Goal: Task Accomplishment & Management: Manage account settings

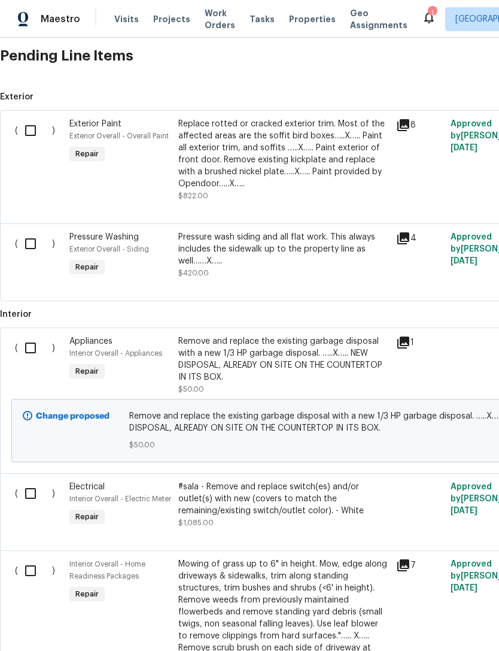
scroll to position [290, 0]
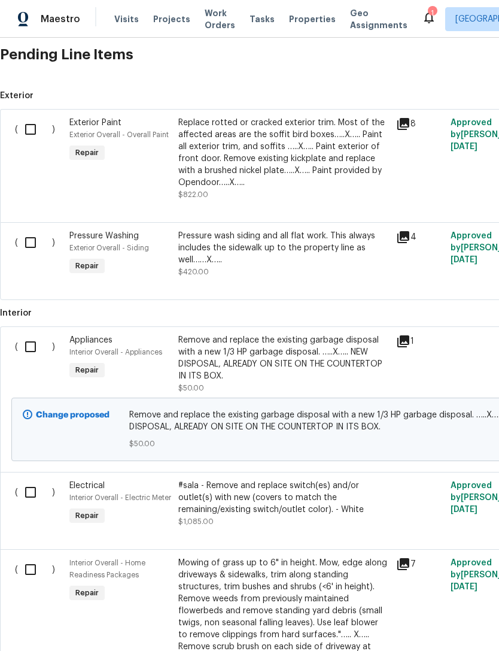
click at [35, 125] on input "checkbox" at bounding box center [35, 129] width 34 height 25
checkbox input "true"
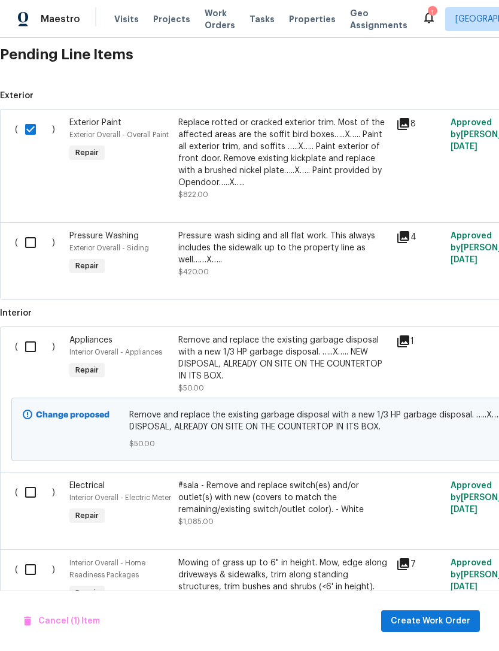
click at [28, 243] on input "checkbox" at bounding box center [35, 242] width 34 height 25
checkbox input "true"
click at [31, 352] on input "checkbox" at bounding box center [35, 346] width 34 height 25
checkbox input "true"
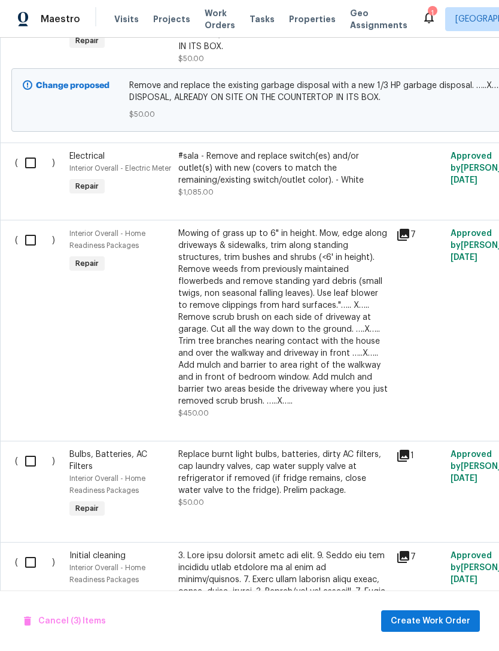
scroll to position [620, 0]
click at [34, 164] on input "checkbox" at bounding box center [35, 162] width 34 height 25
checkbox input "true"
click at [35, 252] on input "checkbox" at bounding box center [35, 239] width 34 height 25
checkbox input "true"
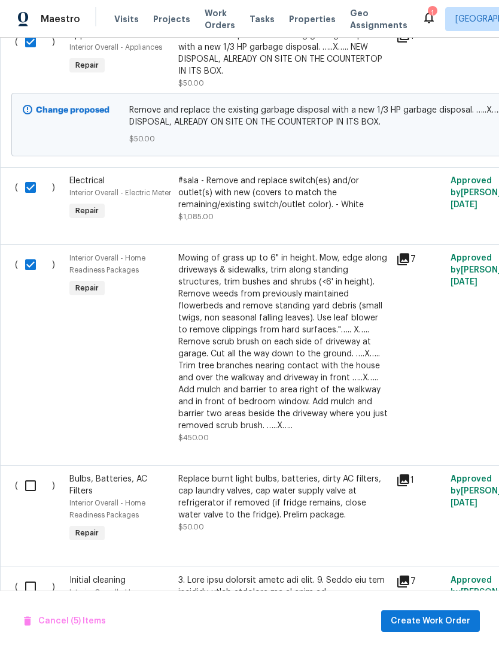
scroll to position [611, 1]
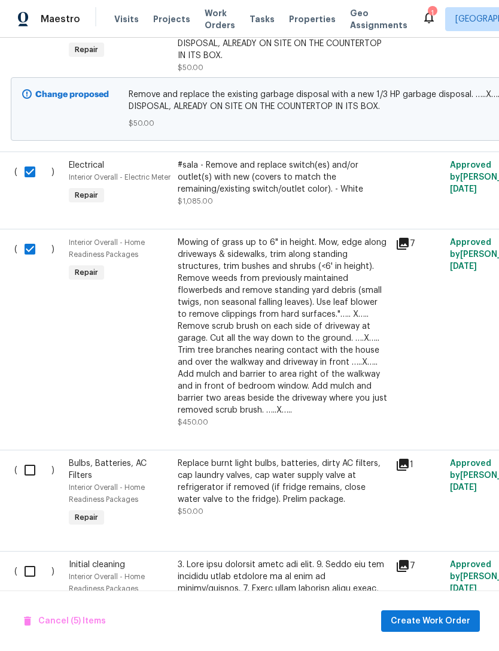
click at [31, 173] on input "checkbox" at bounding box center [34, 171] width 34 height 25
checkbox input "false"
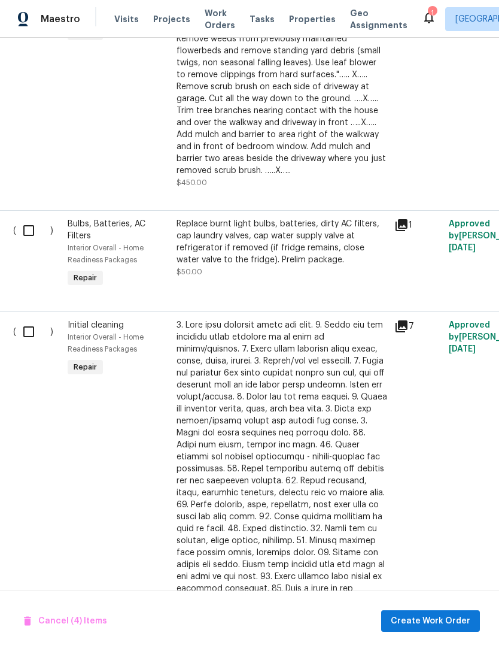
scroll to position [852, 2]
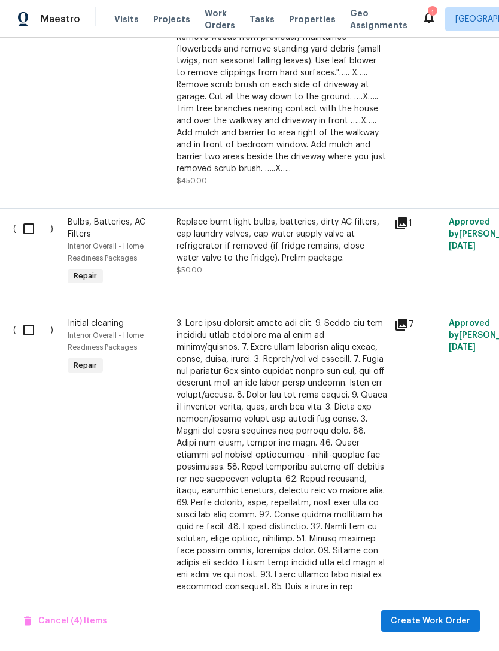
click at [32, 241] on input "checkbox" at bounding box center [33, 228] width 34 height 25
checkbox input "true"
click at [34, 342] on input "checkbox" at bounding box center [33, 329] width 34 height 25
click at [35, 342] on input "checkbox" at bounding box center [33, 329] width 34 height 25
checkbox input "false"
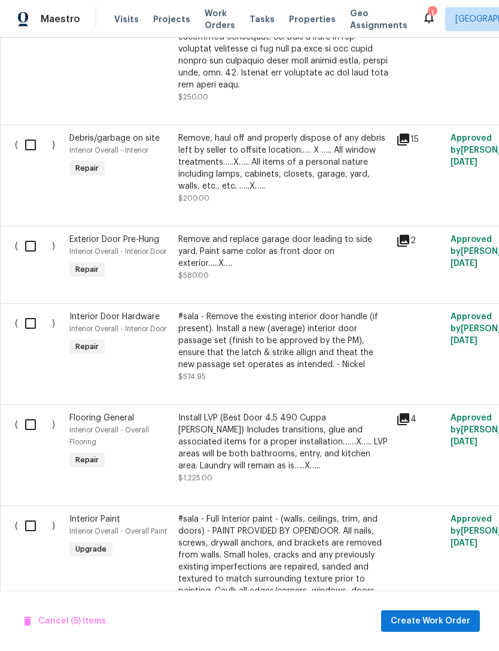
scroll to position [1400, 0]
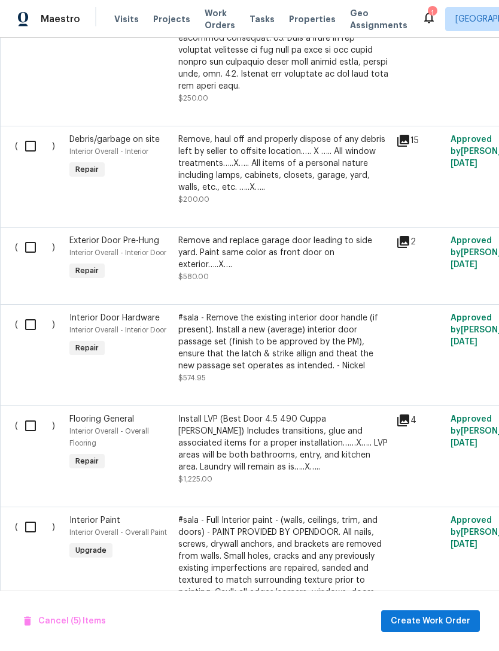
click at [37, 156] on input "checkbox" at bounding box center [35, 145] width 34 height 25
checkbox input "true"
click at [28, 253] on input "checkbox" at bounding box center [35, 247] width 34 height 25
checkbox input "true"
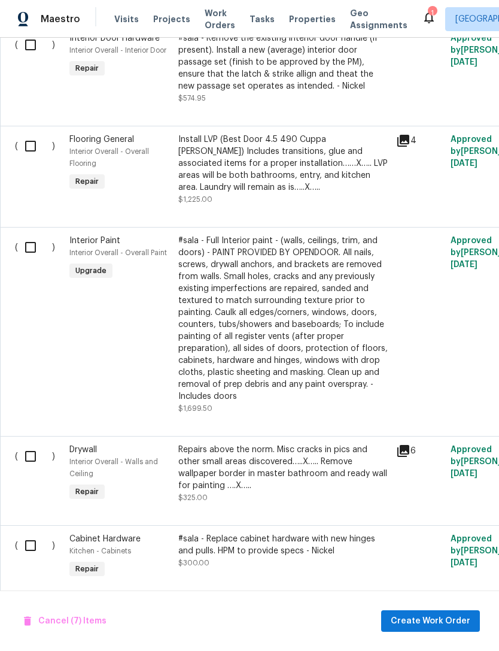
scroll to position [0, 0]
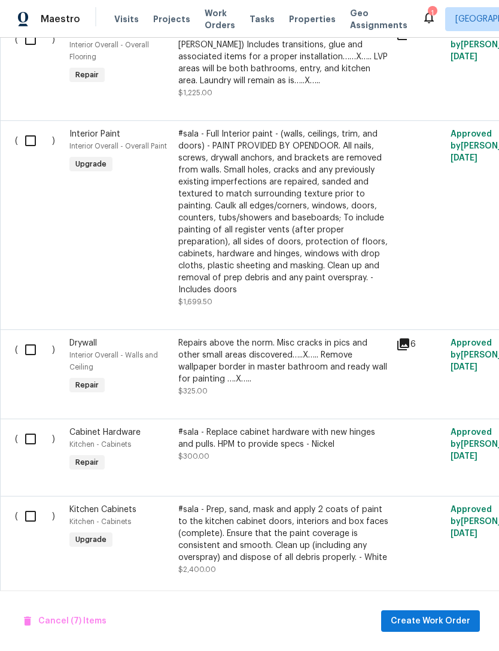
click at [29, 147] on input "checkbox" at bounding box center [35, 140] width 34 height 25
checkbox input "true"
click at [32, 358] on input "checkbox" at bounding box center [35, 349] width 34 height 25
checkbox input "true"
click at [38, 503] on input "checkbox" at bounding box center [35, 515] width 34 height 25
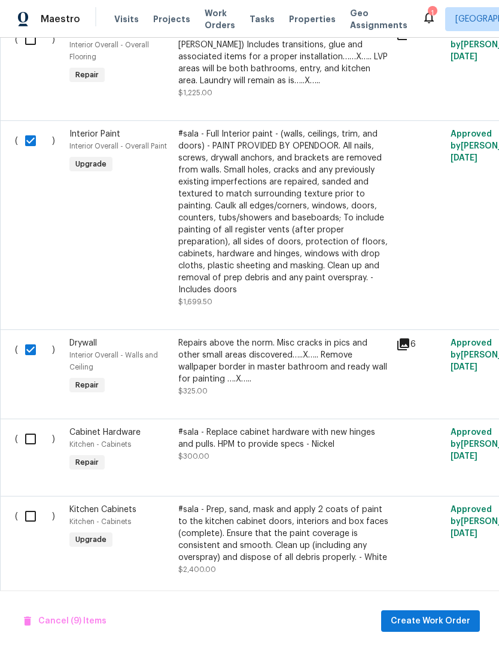
checkbox input "true"
click at [446, 617] on span "Create Work Order" at bounding box center [431, 621] width 80 height 15
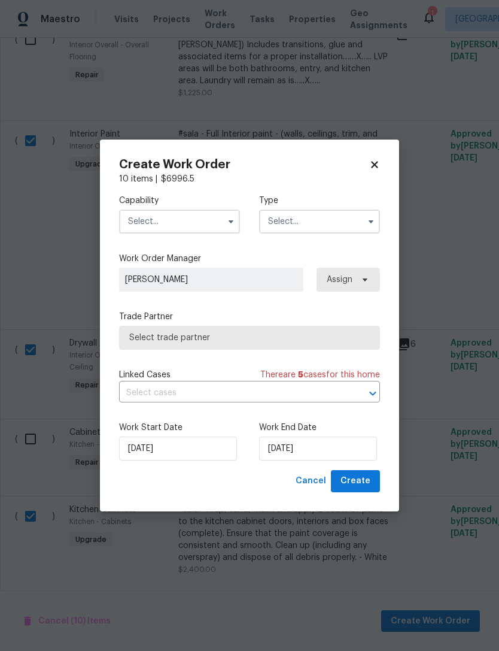
click at [135, 221] on input "text" at bounding box center [179, 222] width 121 height 24
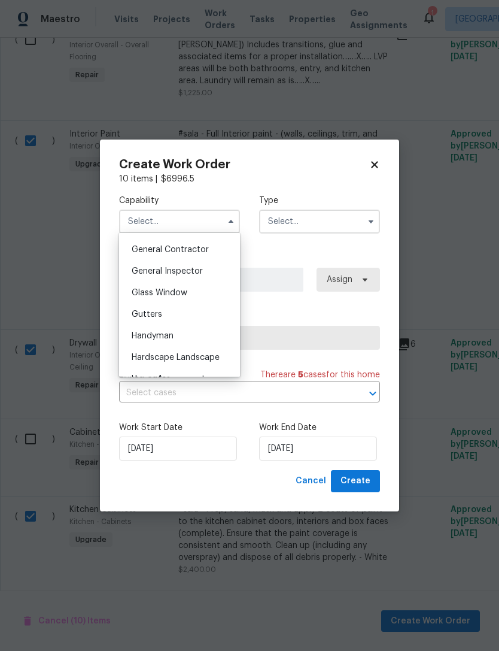
scroll to position [569, 0]
click at [151, 255] on div "General Contractor" at bounding box center [179, 250] width 115 height 22
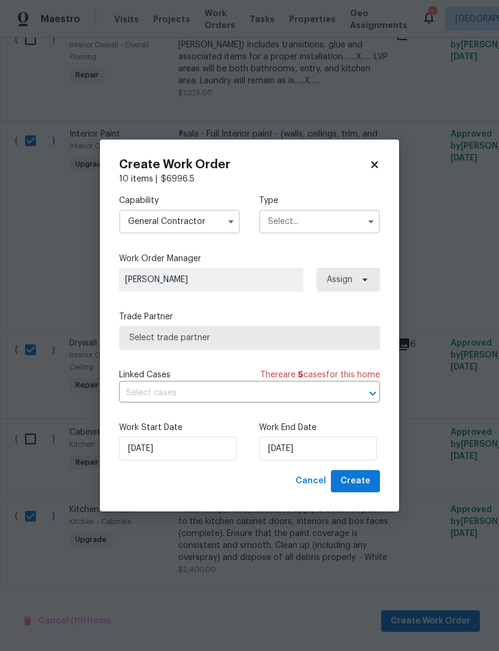
type input "General Contractor"
click at [329, 212] on input "text" at bounding box center [319, 222] width 121 height 24
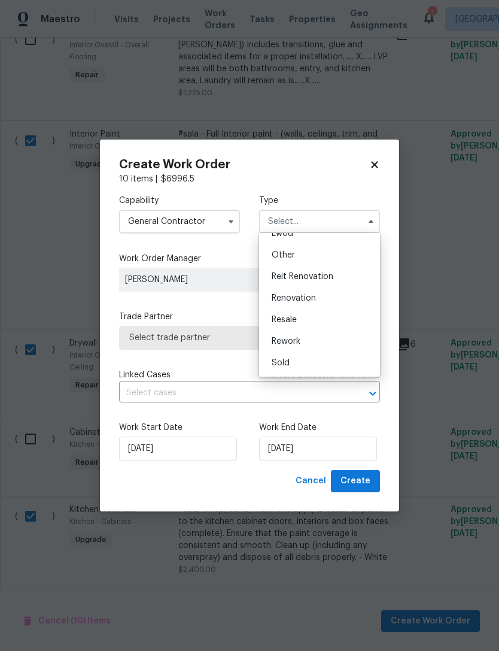
scroll to position [142, 0]
click at [339, 297] on div "Renovation" at bounding box center [319, 298] width 115 height 22
type input "Renovation"
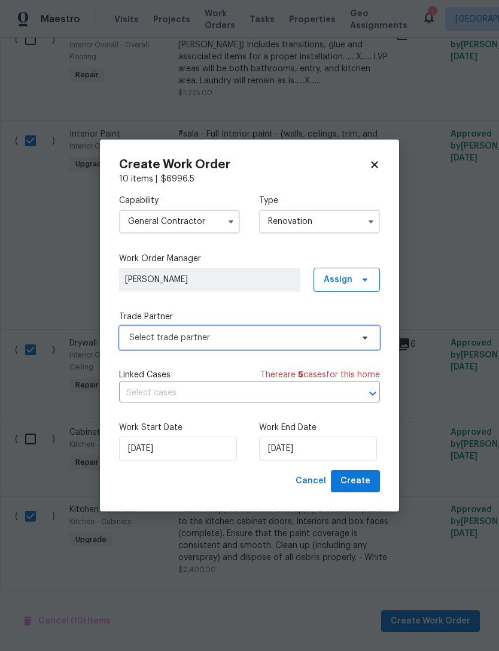
click at [135, 339] on span "Select trade partner" at bounding box center [240, 338] width 223 height 12
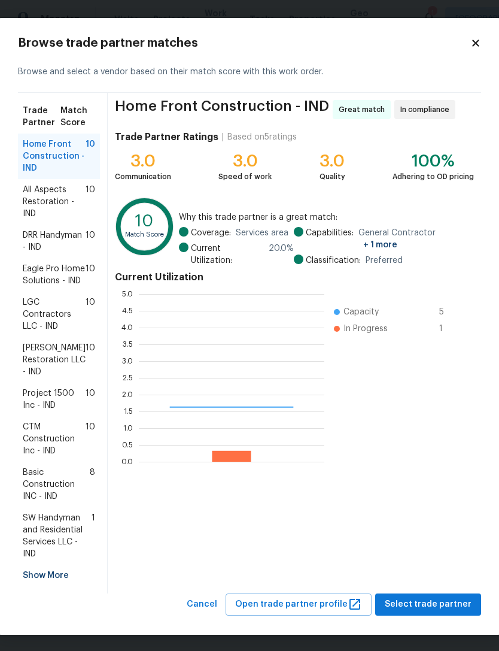
scroll to position [168, 186]
click at [59, 411] on span "Project 1500 Inc - IND" at bounding box center [54, 399] width 63 height 24
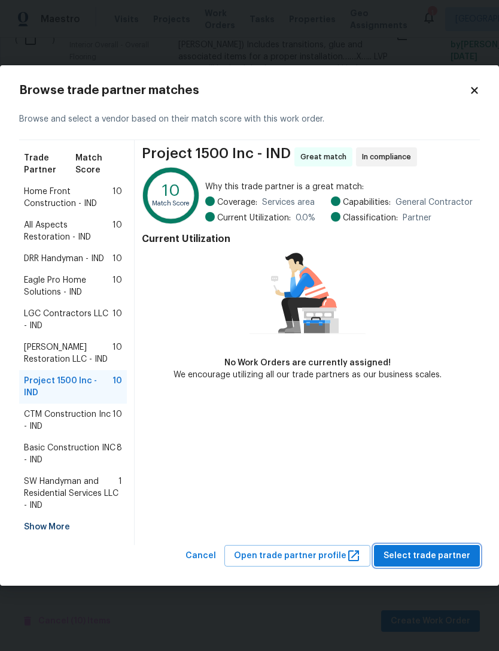
click at [445, 548] on span "Select trade partner" at bounding box center [427, 555] width 87 height 15
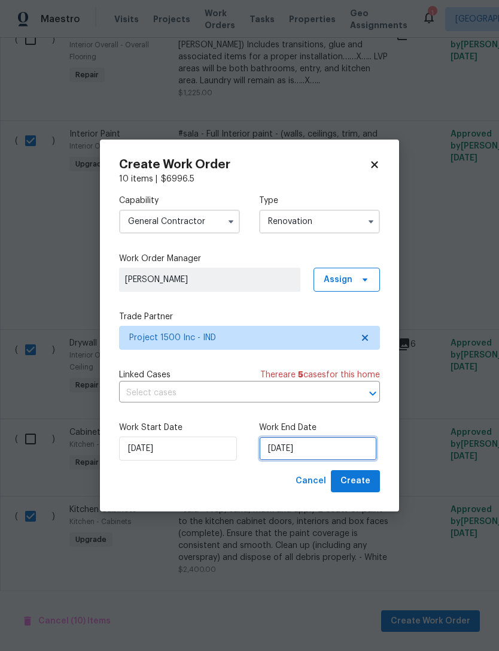
click at [335, 445] on input "[DATE]" at bounding box center [318, 448] width 118 height 24
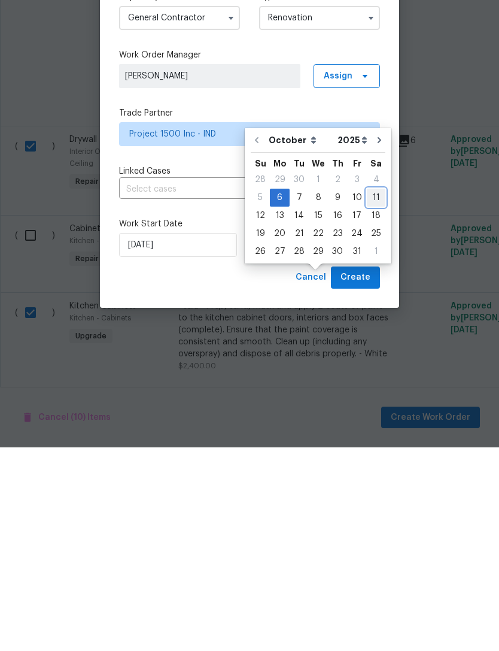
click at [375, 393] on div "11" at bounding box center [376, 401] width 19 height 17
type input "[DATE]"
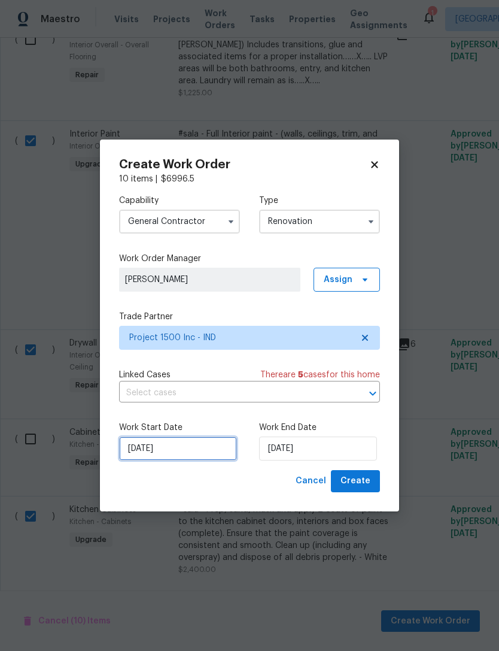
click at [142, 447] on input "[DATE]" at bounding box center [178, 448] width 118 height 24
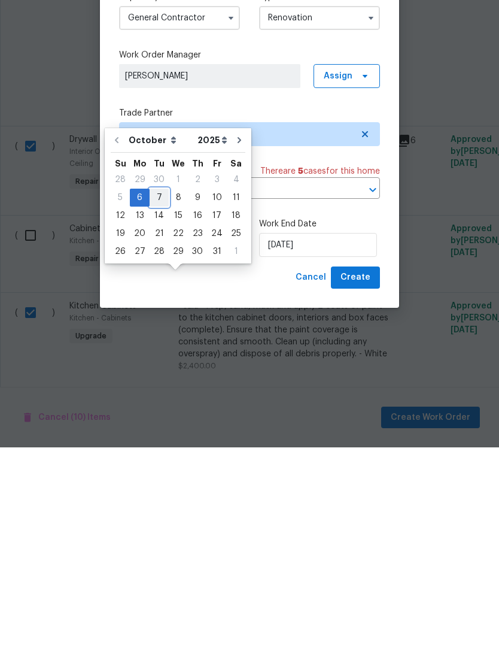
click at [153, 393] on div "7" at bounding box center [159, 401] width 19 height 17
type input "[DATE]"
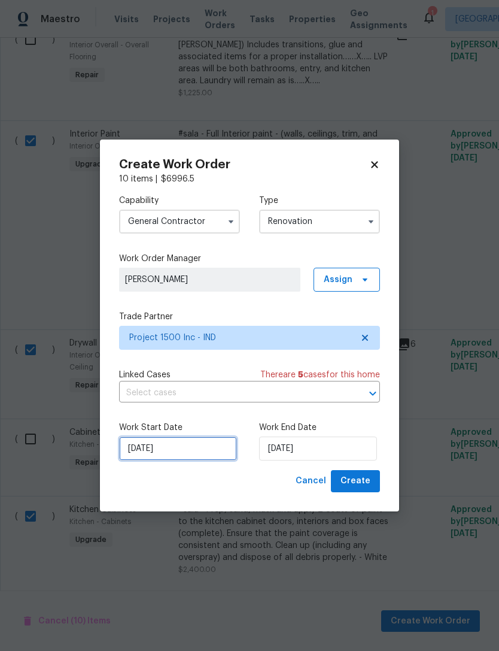
click at [129, 448] on input "[DATE]" at bounding box center [178, 448] width 118 height 24
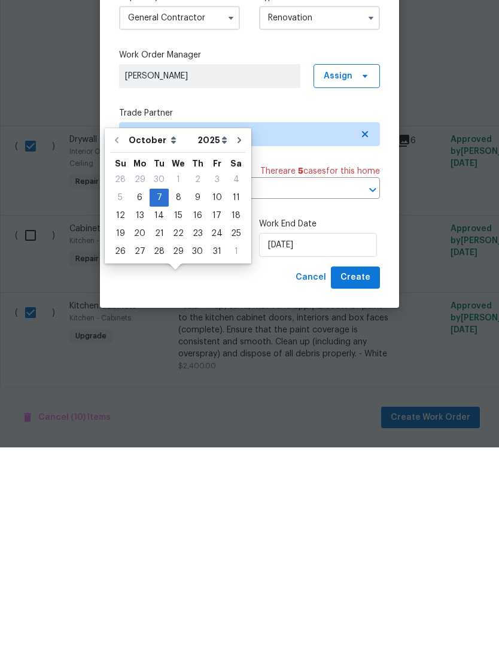
click at [384, 220] on div "Create Work Order 10 items | $ 6996.5 Capability General [DEMOGRAPHIC_DATA] Typ…" at bounding box center [249, 325] width 299 height 372
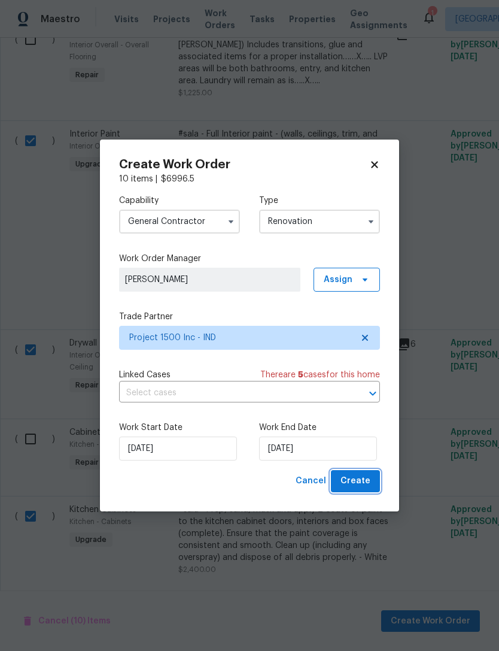
click at [368, 481] on span "Create" at bounding box center [356, 481] width 30 height 15
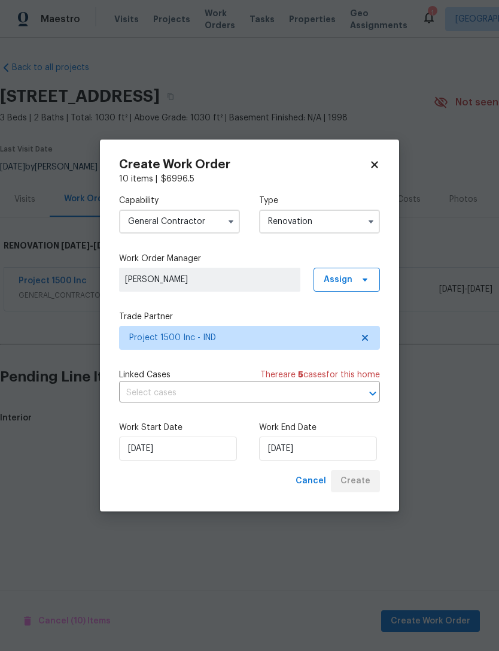
scroll to position [0, 0]
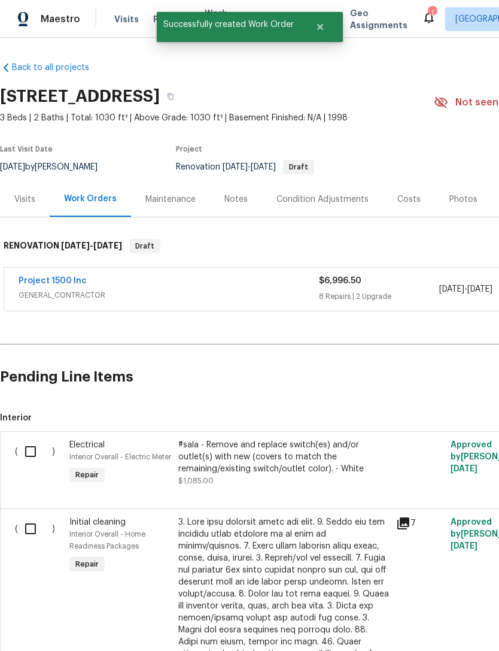
click at [44, 284] on link "Project 1500 Inc" at bounding box center [53, 281] width 68 height 8
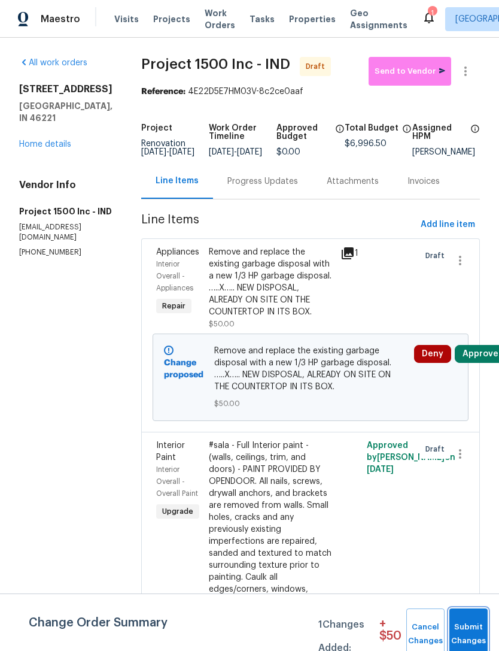
click at [473, 627] on span "Submit Changes" at bounding box center [469, 634] width 26 height 28
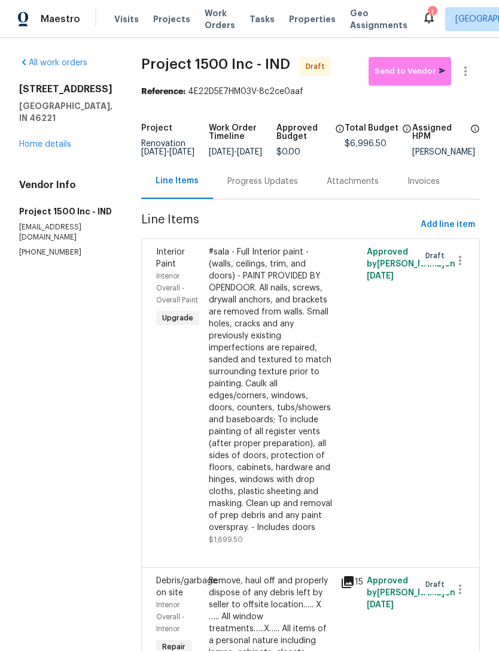
click at [424, 71] on span "Send to Vendor" at bounding box center [410, 72] width 71 height 14
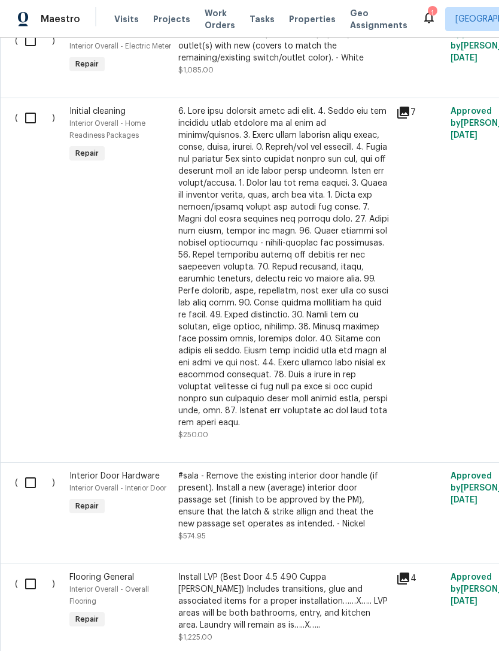
scroll to position [409, 0]
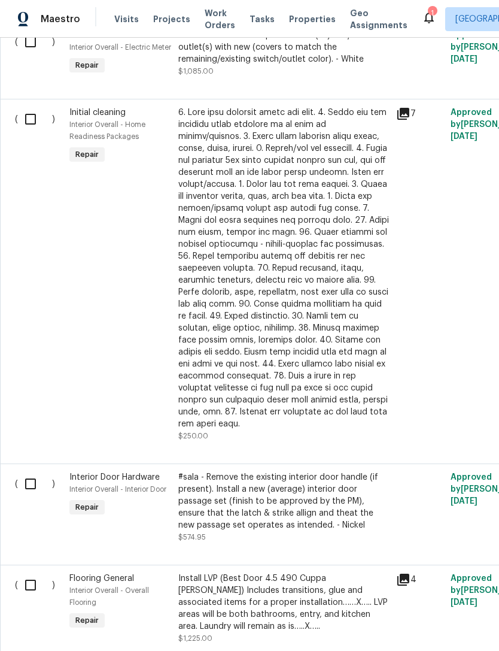
click at [29, 130] on input "checkbox" at bounding box center [35, 119] width 34 height 25
checkbox input "true"
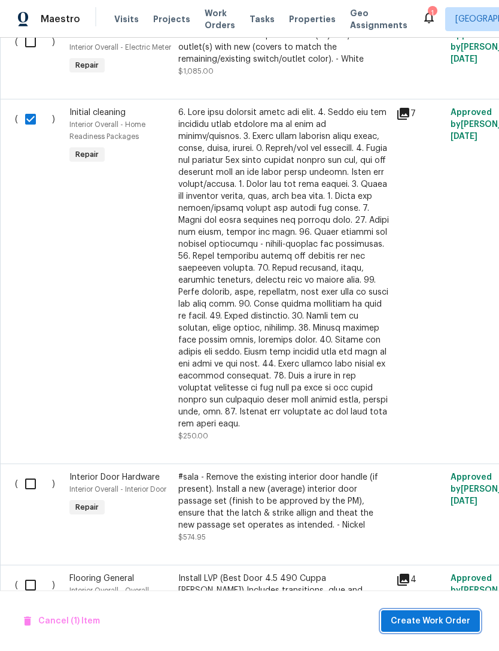
click at [442, 613] on button "Create Work Order" at bounding box center [430, 621] width 99 height 22
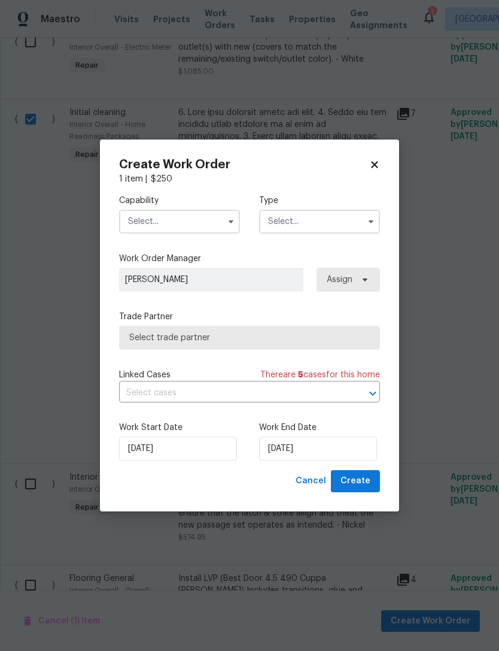
click at [136, 222] on input "text" at bounding box center [179, 222] width 121 height 24
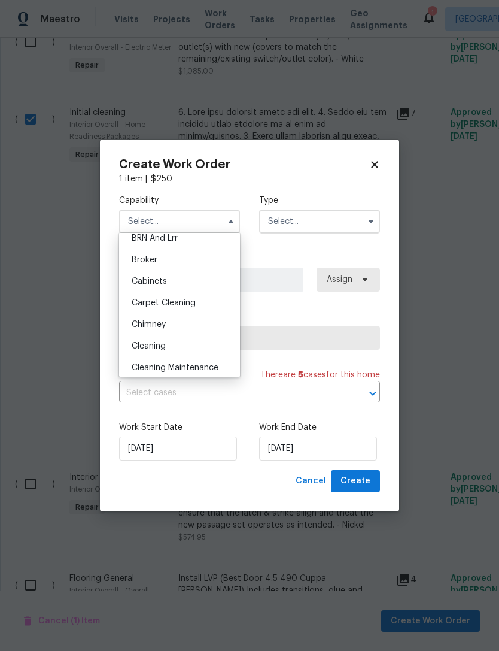
scroll to position [74, 0]
click at [135, 345] on span "Cleaning" at bounding box center [149, 345] width 34 height 8
type input "Cleaning"
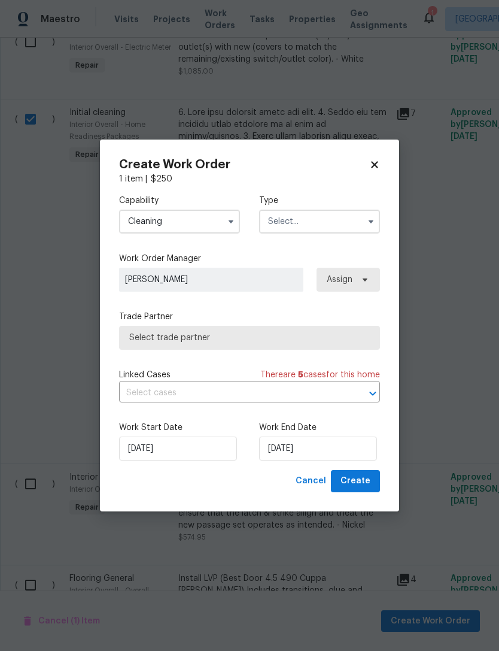
click at [336, 220] on input "text" at bounding box center [319, 222] width 121 height 24
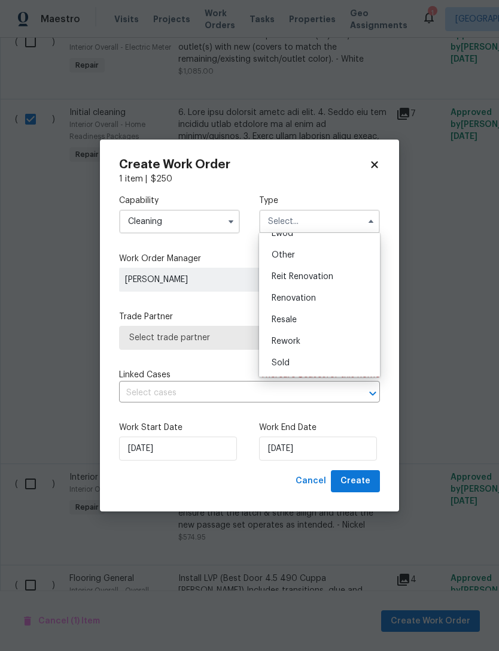
scroll to position [142, 0]
click at [330, 296] on div "Renovation" at bounding box center [319, 298] width 115 height 22
type input "Renovation"
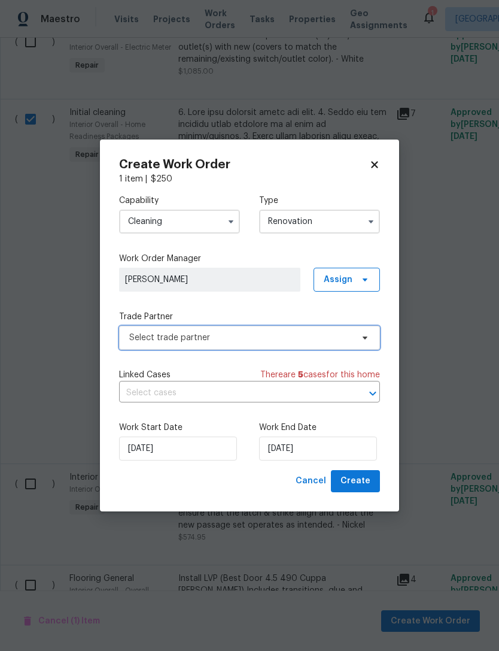
click at [142, 336] on span "Select trade partner" at bounding box center [240, 338] width 223 height 12
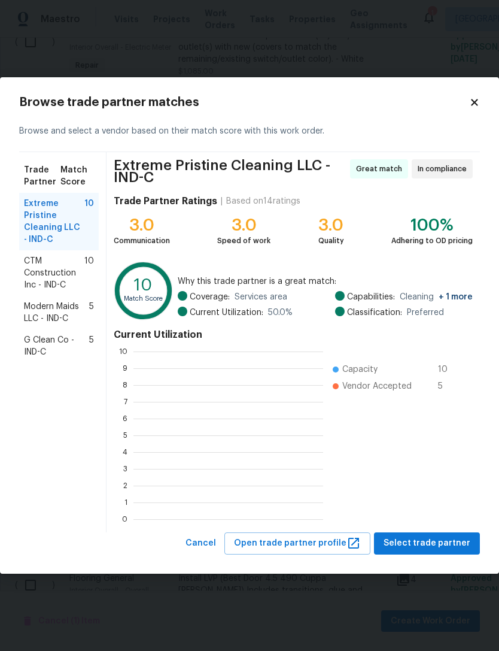
scroll to position [1, 1]
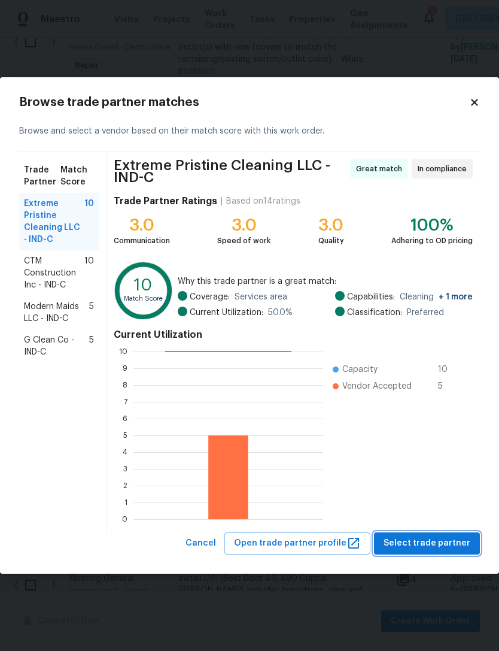
click at [435, 541] on span "Select trade partner" at bounding box center [427, 543] width 87 height 15
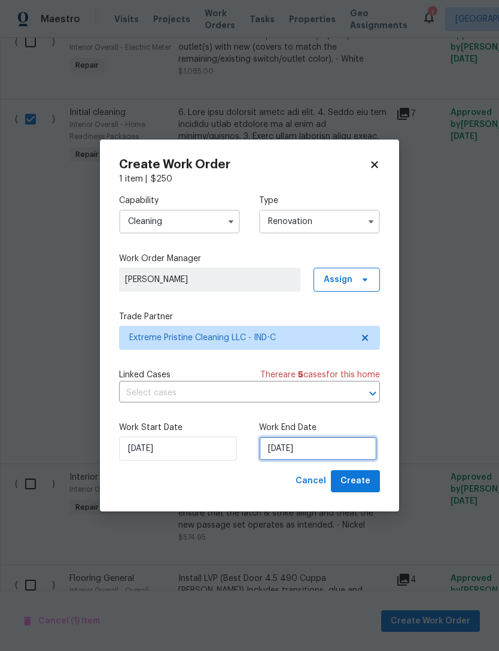
click at [340, 444] on input "[DATE]" at bounding box center [318, 448] width 118 height 24
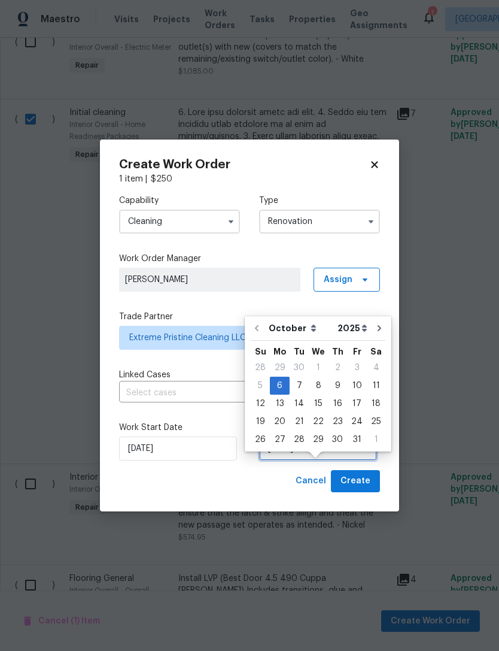
scroll to position [22, 0]
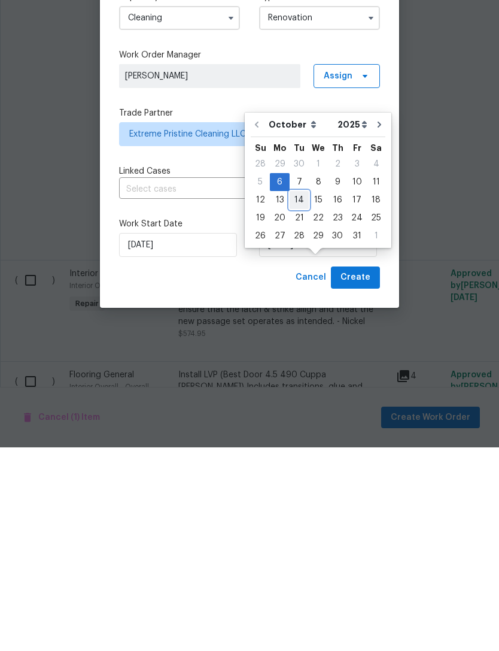
click at [299, 395] on div "14" at bounding box center [299, 403] width 19 height 17
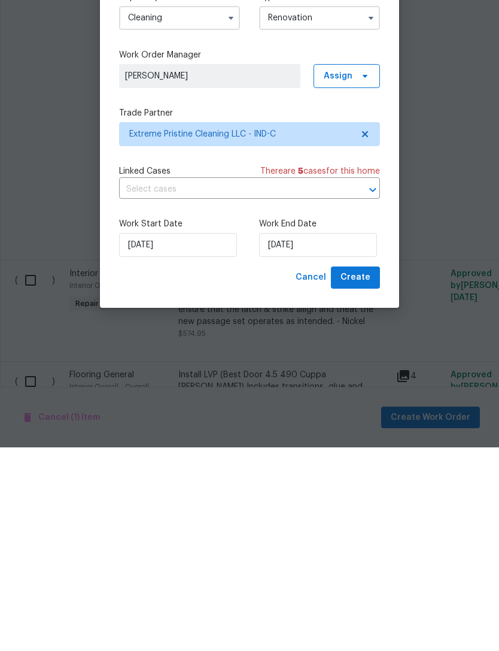
scroll to position [38, 0]
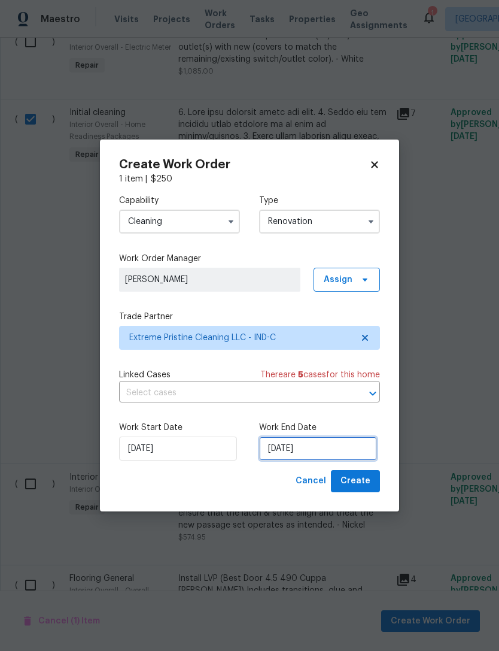
click at [327, 441] on input "10/14/2025" at bounding box center [318, 448] width 118 height 24
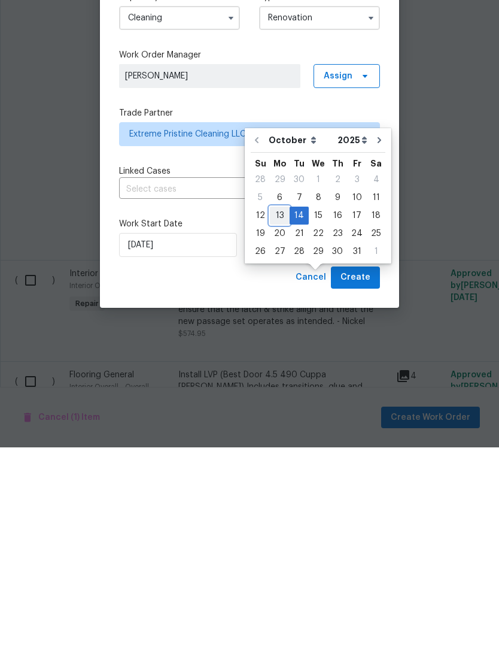
click at [284, 411] on div "13" at bounding box center [280, 419] width 20 height 17
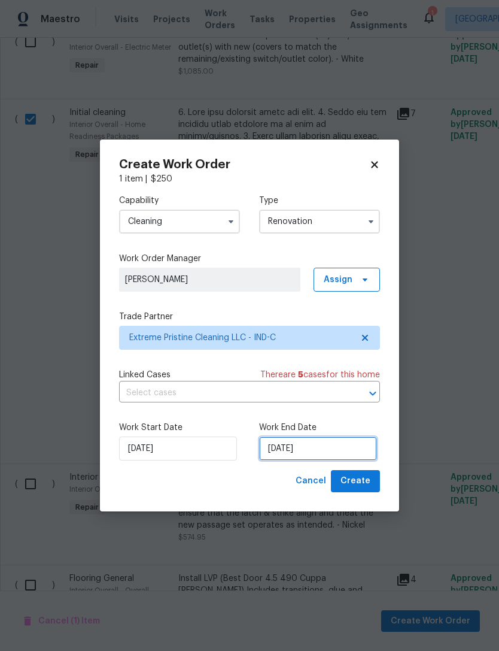
click at [335, 444] on input "10/13/2025" at bounding box center [318, 448] width 118 height 24
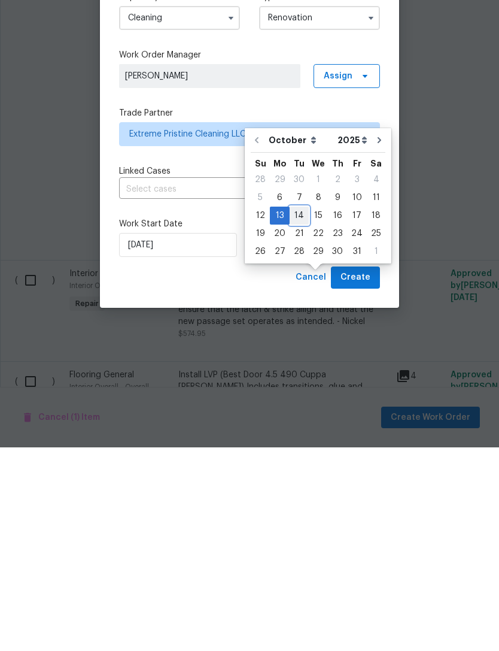
click at [303, 411] on div "14" at bounding box center [299, 419] width 19 height 17
type input "10/14/2025"
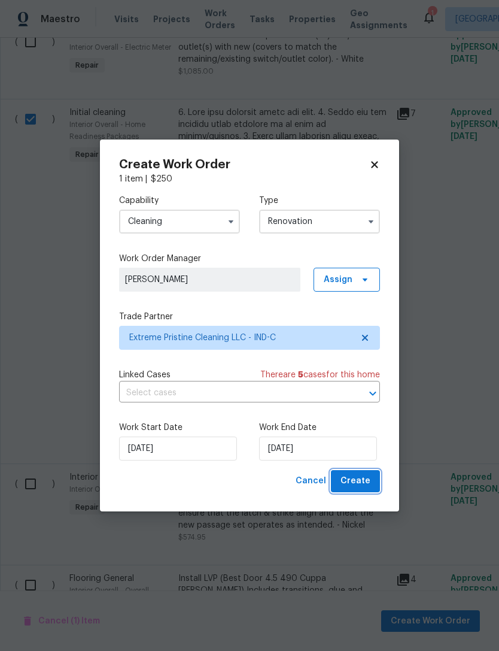
click at [368, 482] on span "Create" at bounding box center [356, 481] width 30 height 15
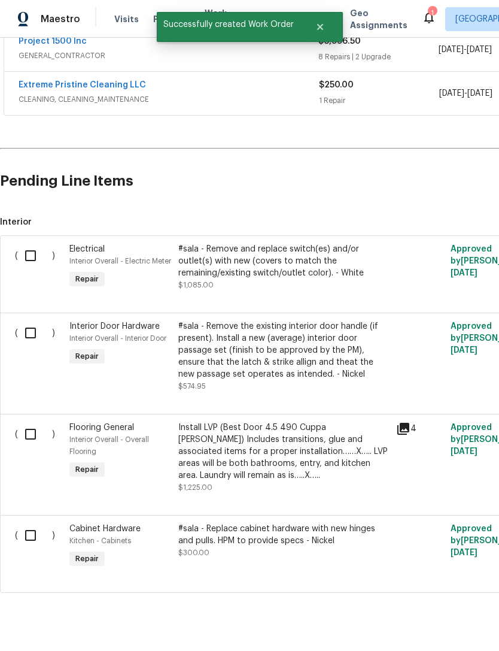
scroll to position [239, 0]
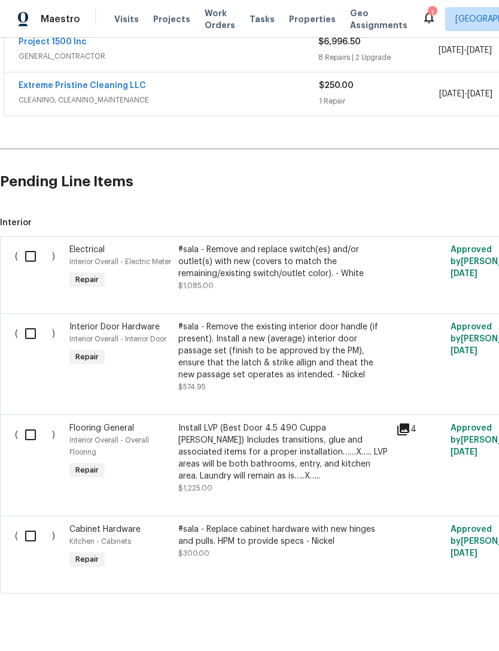
click at [35, 447] on input "checkbox" at bounding box center [35, 434] width 34 height 25
checkbox input "true"
click at [431, 622] on span "Create Work Order" at bounding box center [431, 621] width 80 height 15
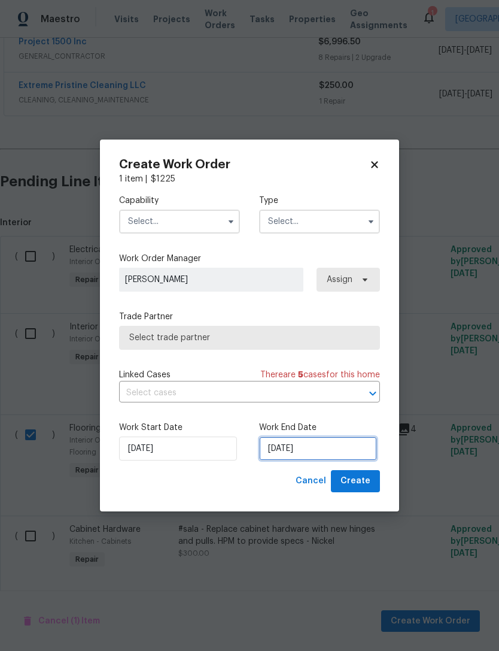
click at [338, 445] on input "[DATE]" at bounding box center [318, 448] width 118 height 24
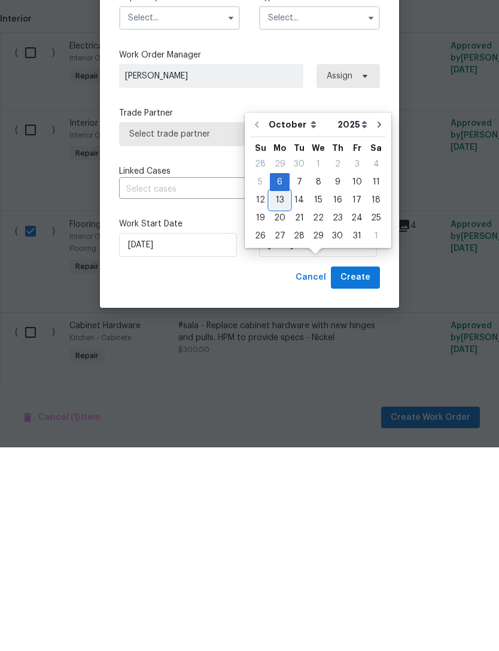
click at [282, 395] on div "13" at bounding box center [280, 403] width 20 height 17
type input "10/13/2025"
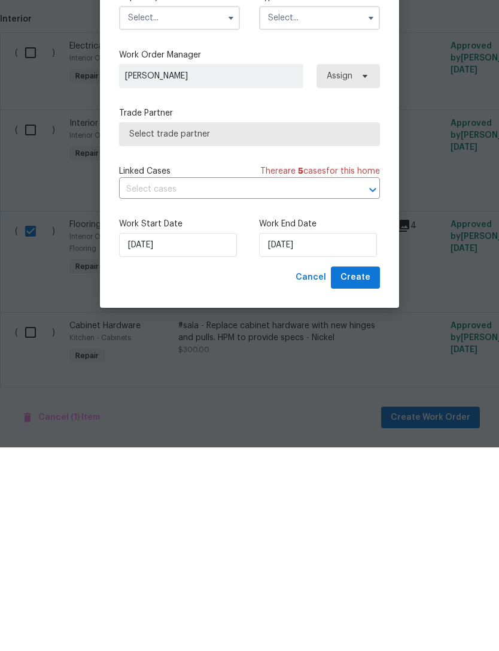
scroll to position [38, 0]
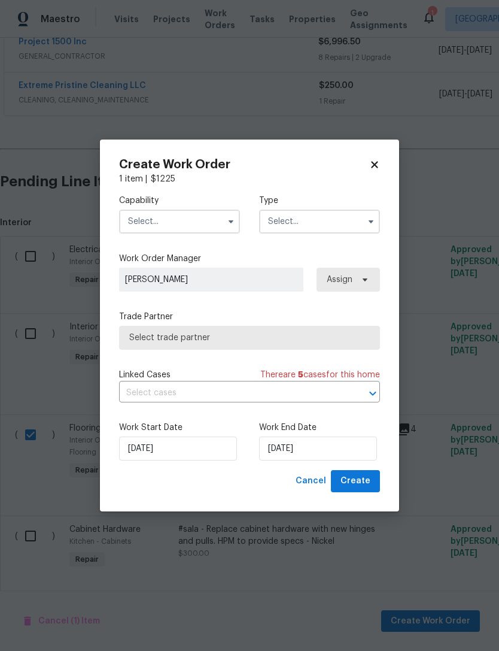
click at [135, 215] on input "text" at bounding box center [179, 222] width 121 height 24
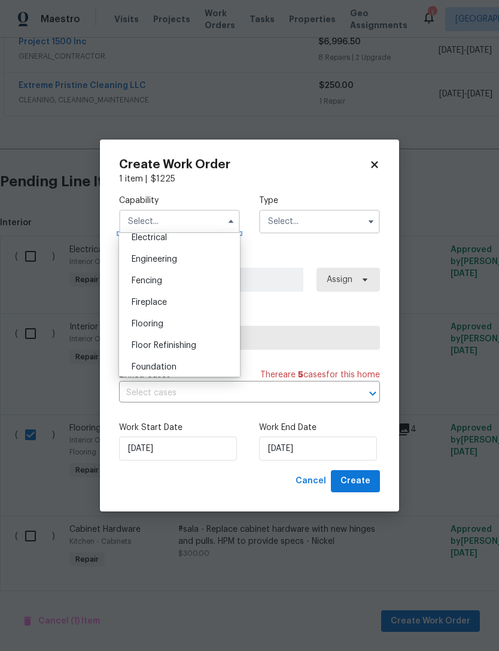
scroll to position [388, 0]
click at [133, 324] on span "Flooring" at bounding box center [148, 323] width 32 height 8
type input "Flooring"
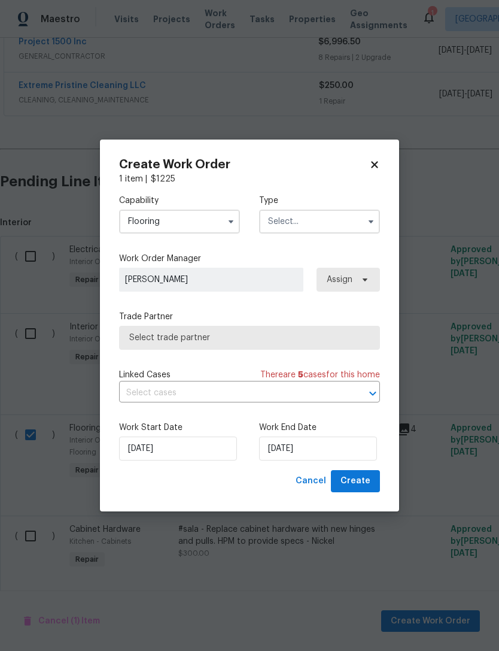
click at [133, 336] on span "Select trade partner" at bounding box center [249, 338] width 241 height 12
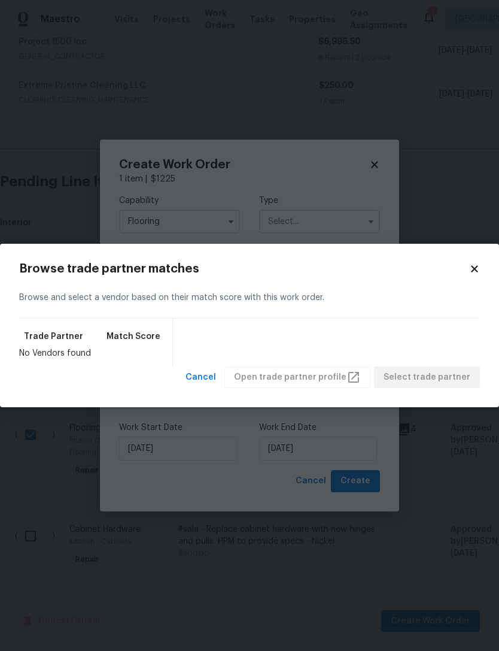
click at [476, 270] on icon at bounding box center [474, 268] width 7 height 7
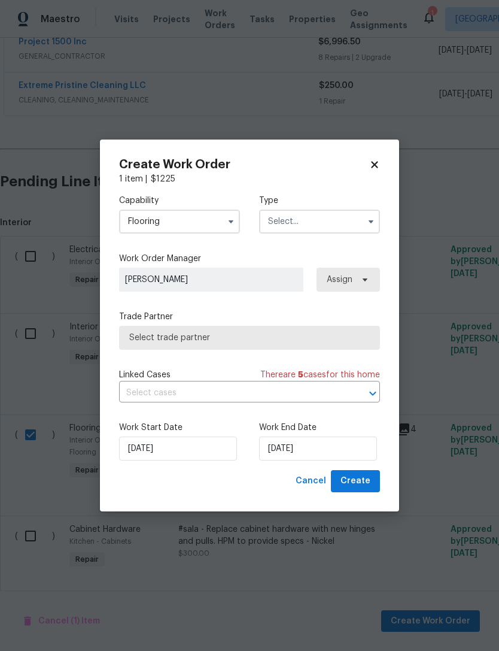
click at [342, 214] on input "text" at bounding box center [319, 222] width 121 height 24
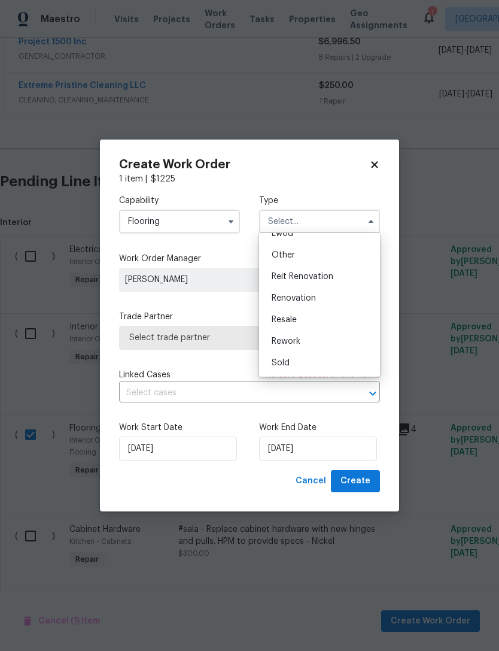
scroll to position [142, 0]
click at [323, 302] on div "Renovation" at bounding box center [319, 298] width 115 height 22
type input "Renovation"
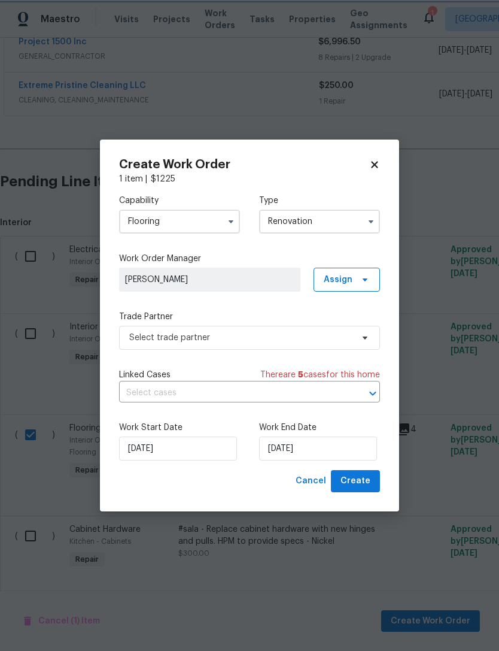
scroll to position [0, 0]
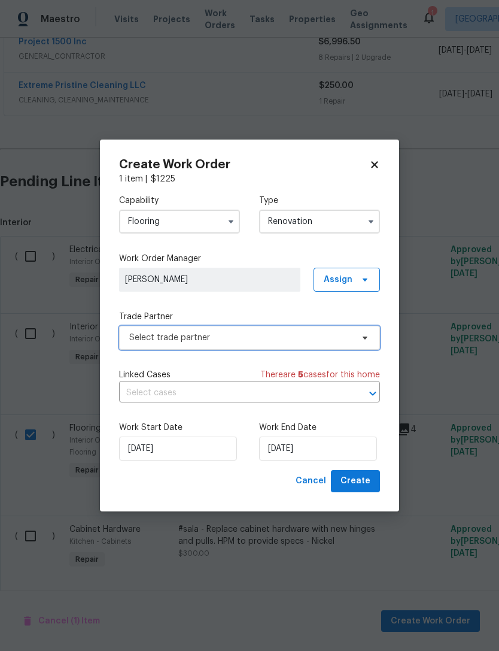
click at [141, 340] on span "Select trade partner" at bounding box center [240, 338] width 223 height 12
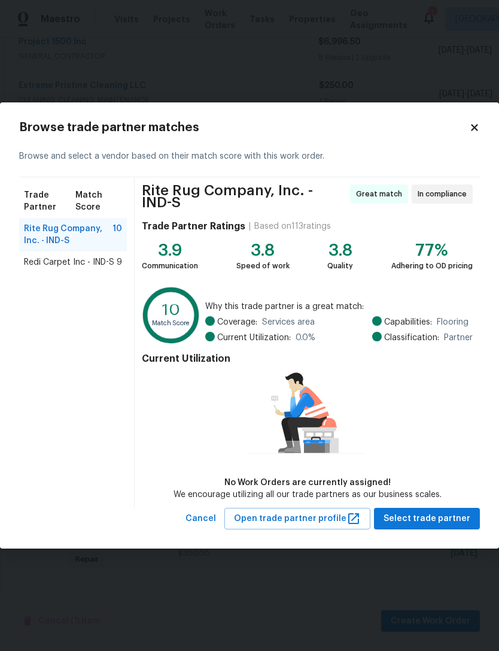
click at [49, 264] on span "Redi Carpet Inc - IND-S" at bounding box center [69, 262] width 90 height 12
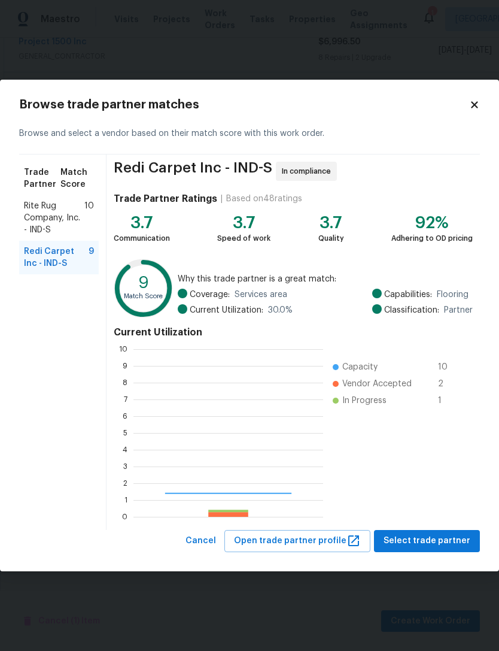
scroll to position [168, 190]
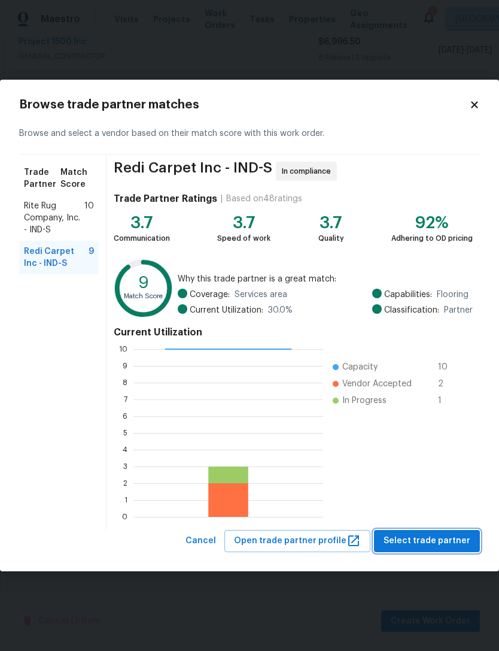
click at [432, 539] on span "Select trade partner" at bounding box center [427, 540] width 87 height 15
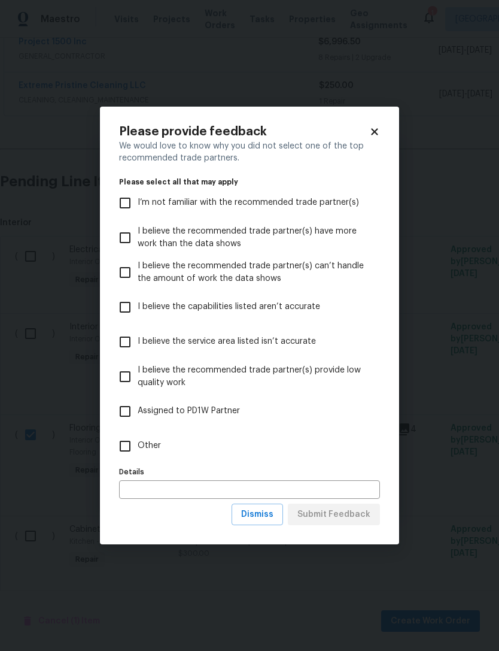
click at [129, 447] on input "Other" at bounding box center [125, 445] width 25 height 25
checkbox input "true"
click at [138, 487] on input "text" at bounding box center [249, 489] width 261 height 19
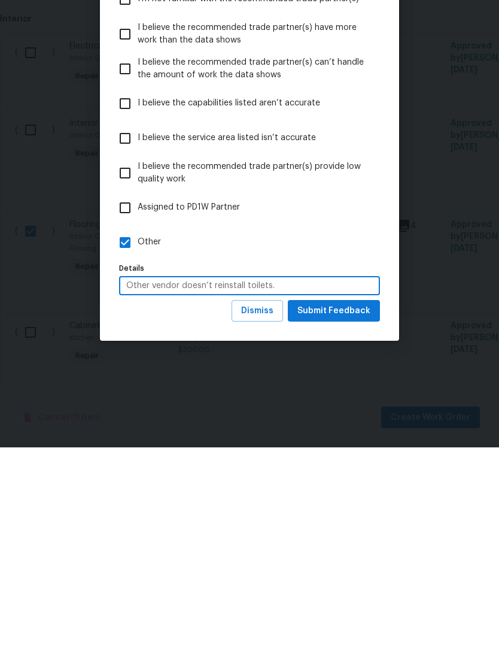
type input "Other vendor doesn’t reinstall toilets."
click at [355, 507] on span "Submit Feedback" at bounding box center [334, 514] width 73 height 15
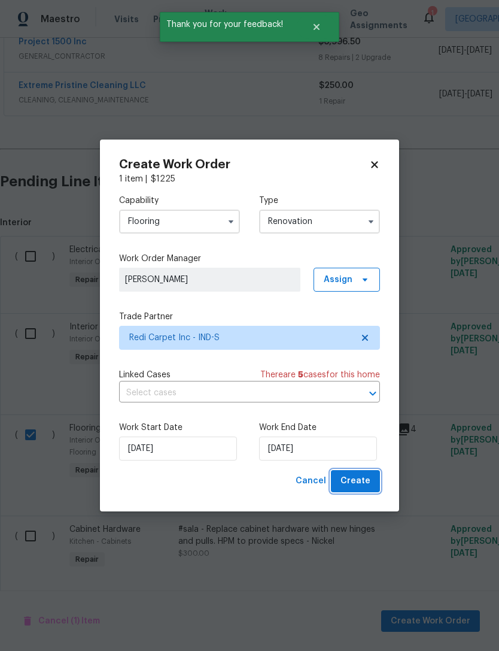
click at [371, 476] on button "Create" at bounding box center [355, 481] width 49 height 22
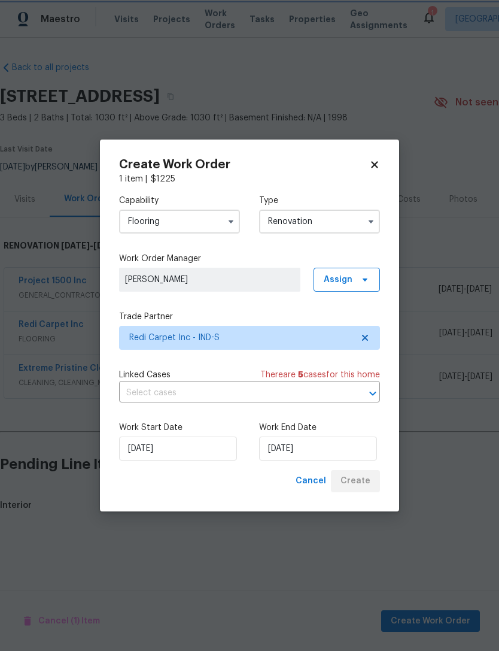
scroll to position [0, 0]
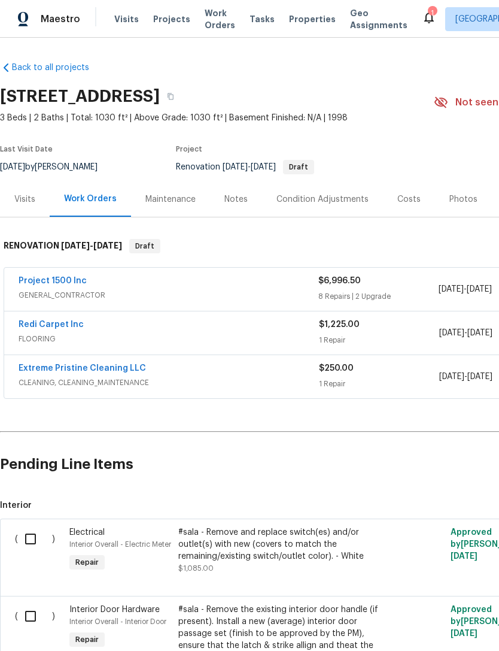
click at [89, 366] on link "Extreme Pristine Cleaning LLC" at bounding box center [83, 368] width 128 height 8
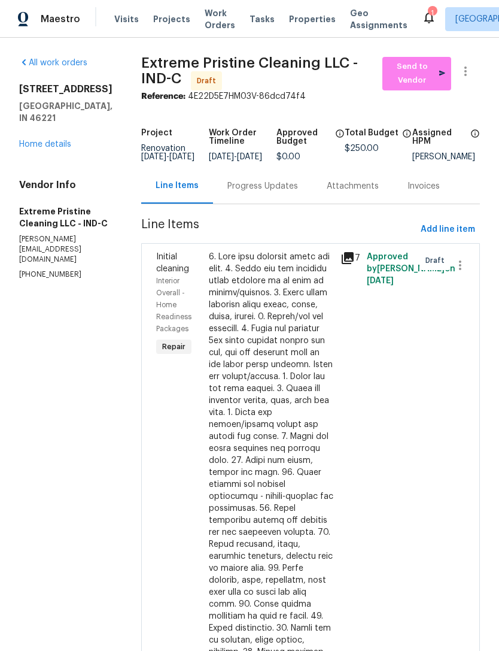
click at [35, 140] on link "Home details" at bounding box center [45, 144] width 52 height 8
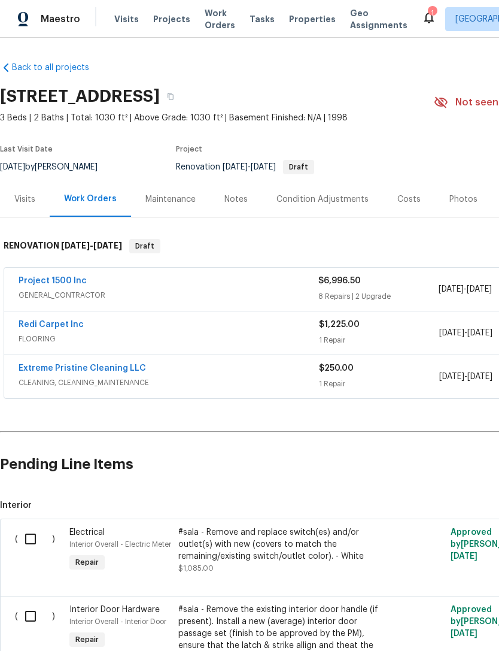
click at [41, 283] on link "Project 1500 Inc" at bounding box center [53, 281] width 68 height 8
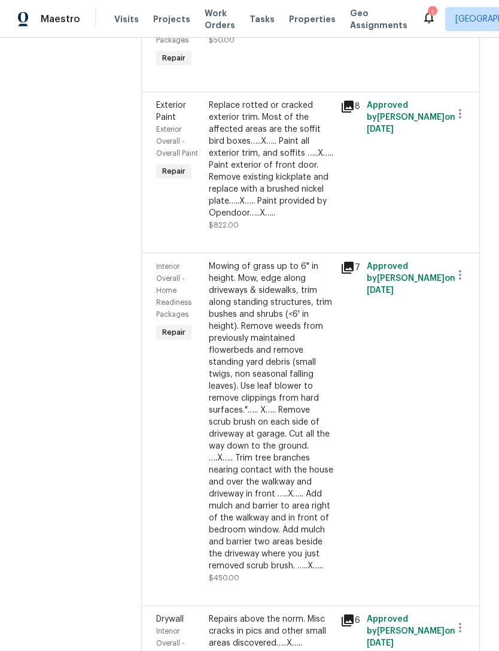
scroll to position [1028, 0]
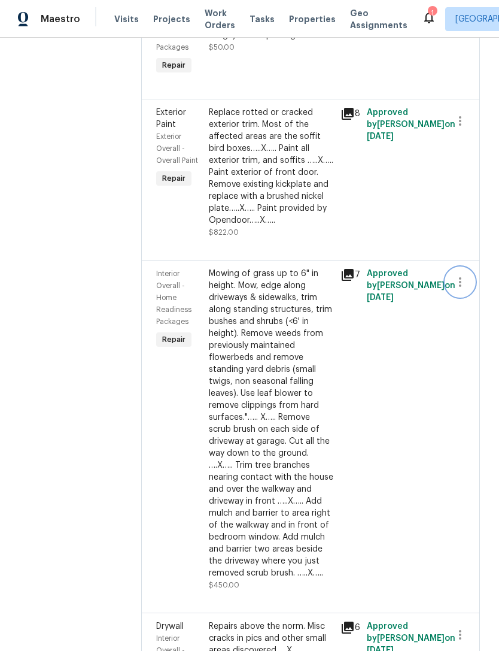
click at [456, 289] on icon "button" at bounding box center [460, 282] width 14 height 14
click at [308, 475] on div at bounding box center [249, 325] width 499 height 651
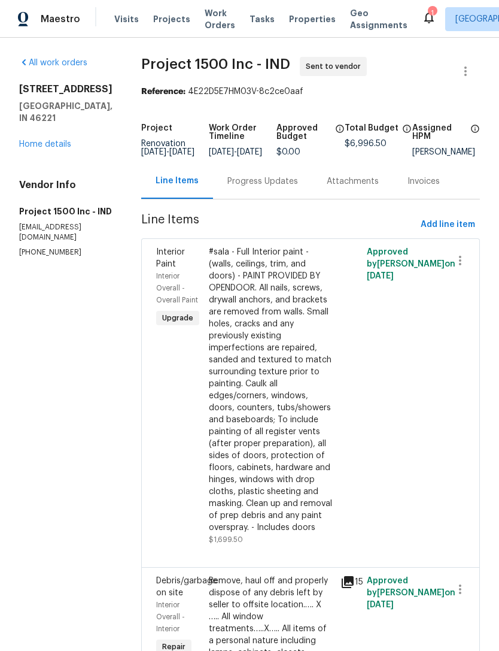
scroll to position [0, 0]
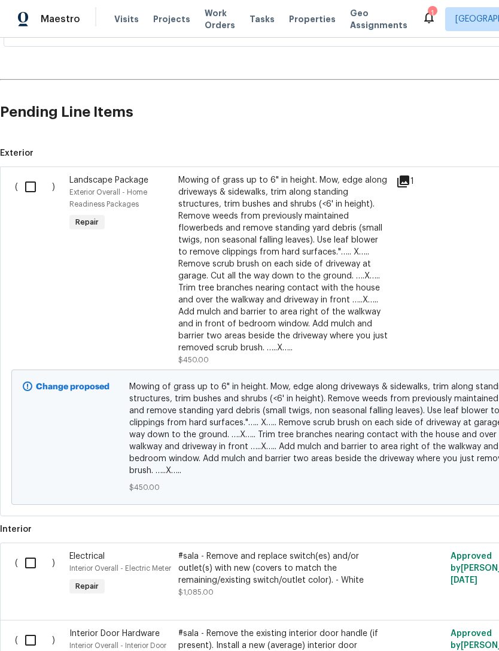
scroll to position [352, 0]
click at [33, 190] on input "checkbox" at bounding box center [35, 186] width 34 height 25
checkbox input "true"
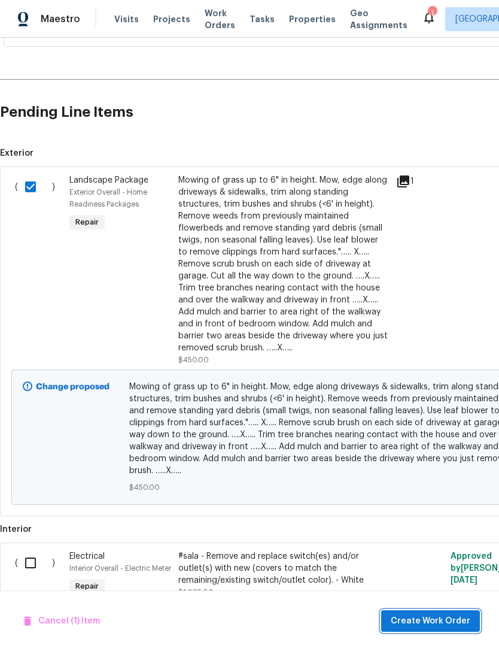
click at [442, 618] on span "Create Work Order" at bounding box center [431, 621] width 80 height 15
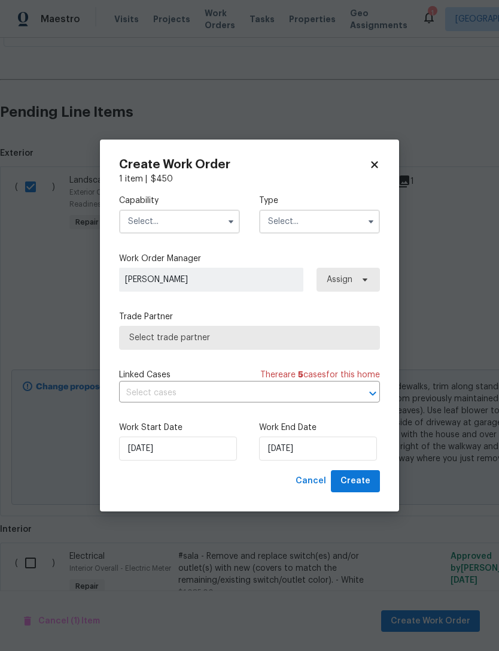
click at [139, 217] on input "text" at bounding box center [179, 222] width 121 height 24
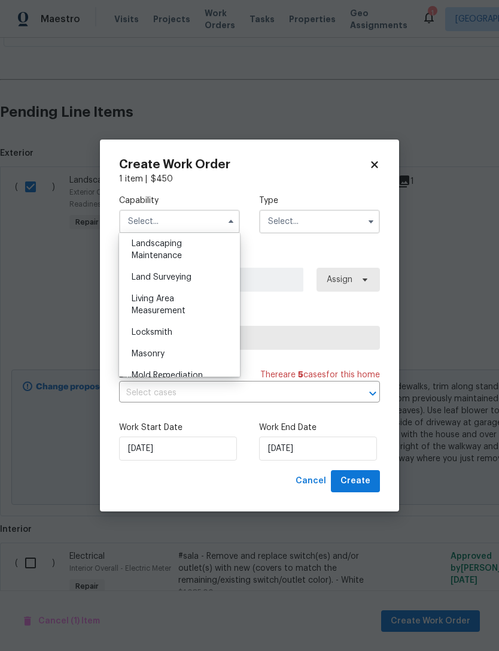
click at [143, 256] on span "Landscaping Maintenance" at bounding box center [157, 249] width 50 height 20
type input "Landscaping Maintenance"
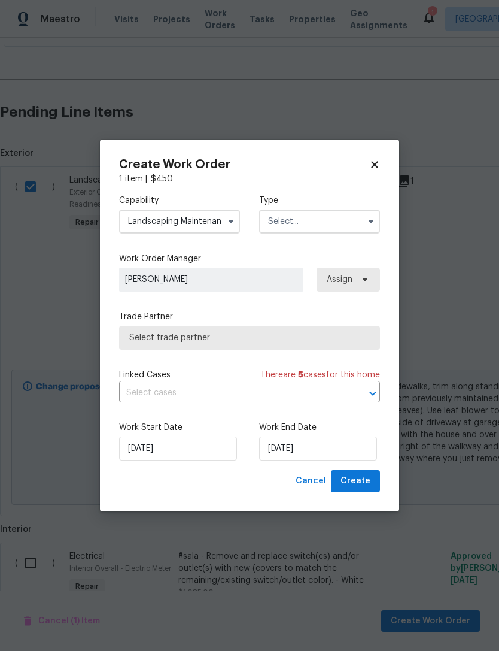
click at [320, 217] on input "text" at bounding box center [319, 222] width 121 height 24
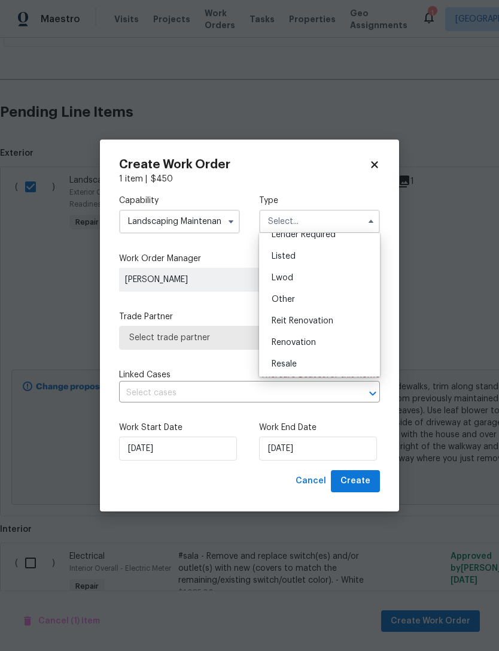
scroll to position [99, 0]
click at [336, 339] on div "Renovation" at bounding box center [319, 342] width 115 height 22
type input "Renovation"
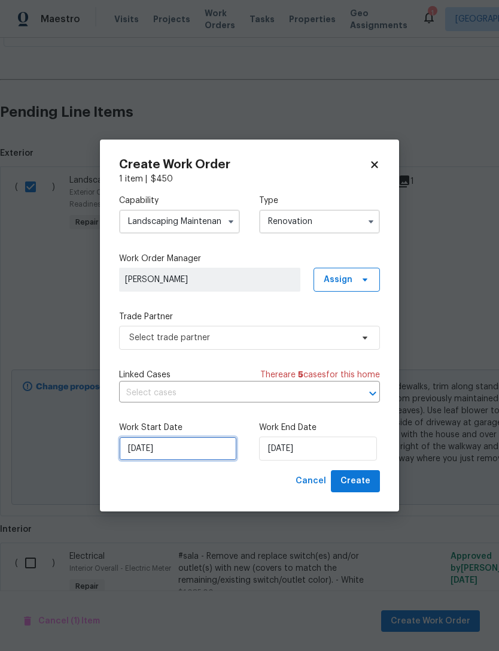
click at [146, 450] on input "[DATE]" at bounding box center [178, 448] width 118 height 24
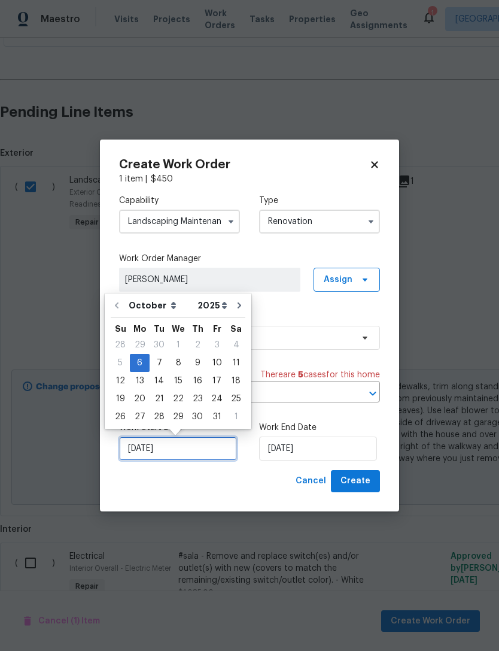
scroll to position [22, 0]
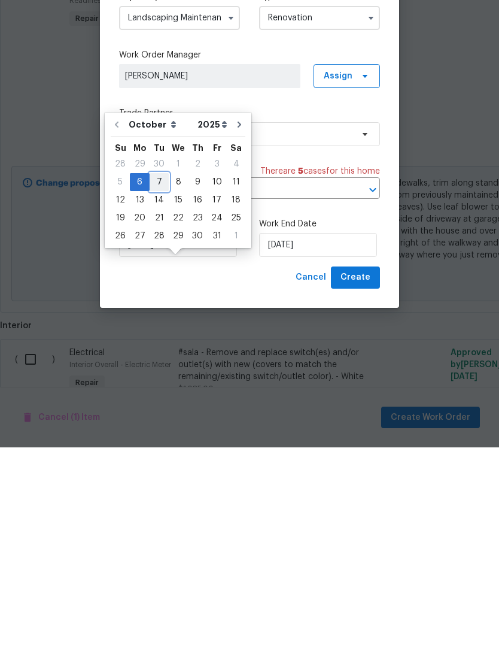
click at [160, 377] on div "7" at bounding box center [159, 385] width 19 height 17
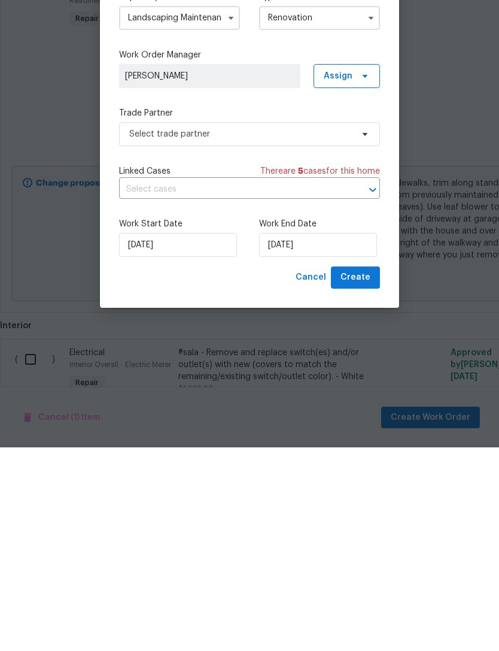
type input "[DATE]"
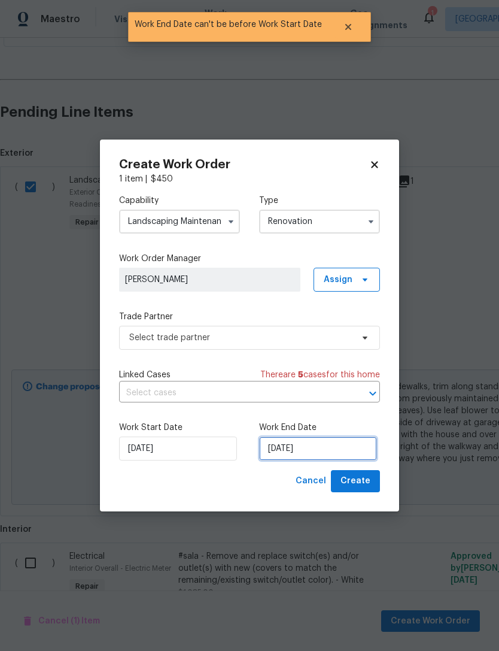
click at [331, 445] on input "[DATE]" at bounding box center [318, 448] width 118 height 24
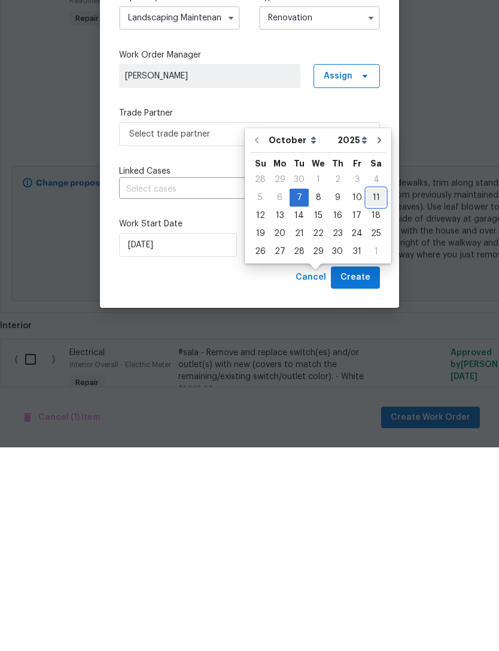
click at [368, 393] on div "11" at bounding box center [376, 401] width 19 height 17
type input "[DATE]"
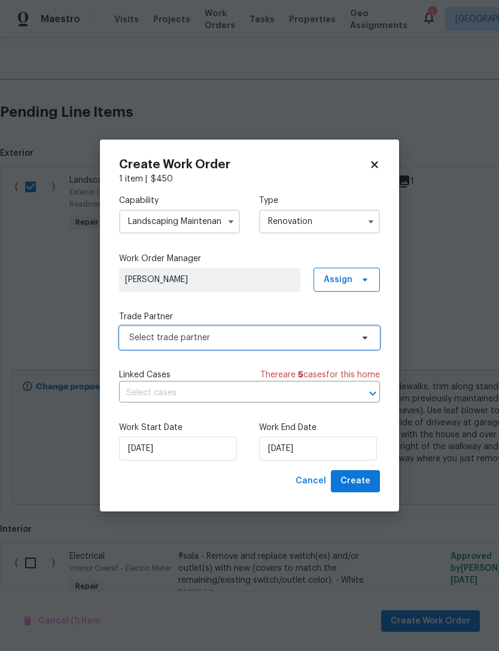
click at [133, 337] on span "Select trade partner" at bounding box center [240, 338] width 223 height 12
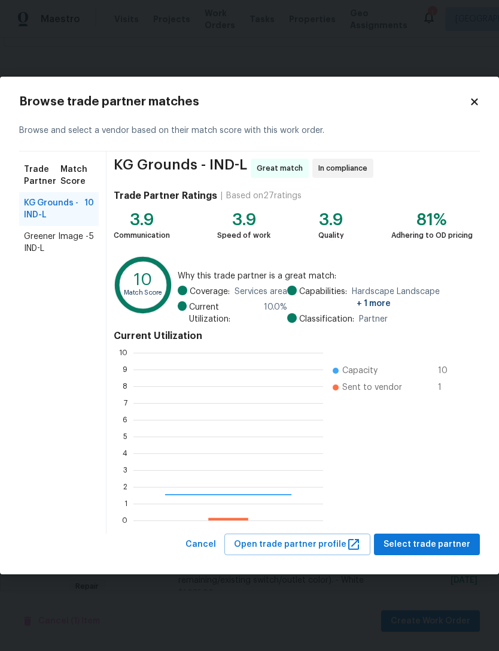
scroll to position [168, 190]
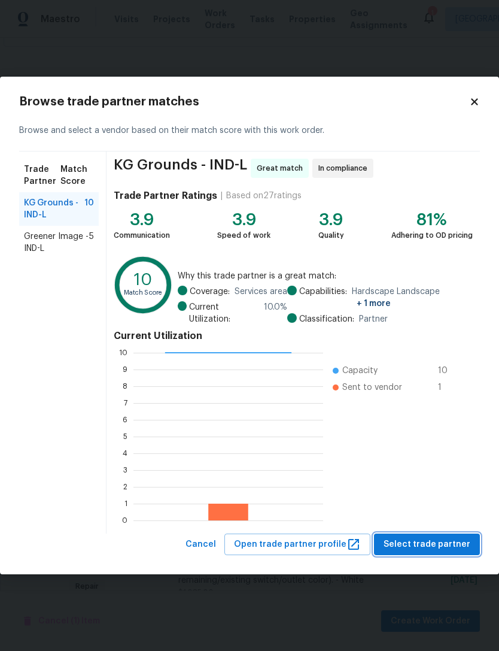
click at [426, 539] on span "Select trade partner" at bounding box center [427, 544] width 87 height 15
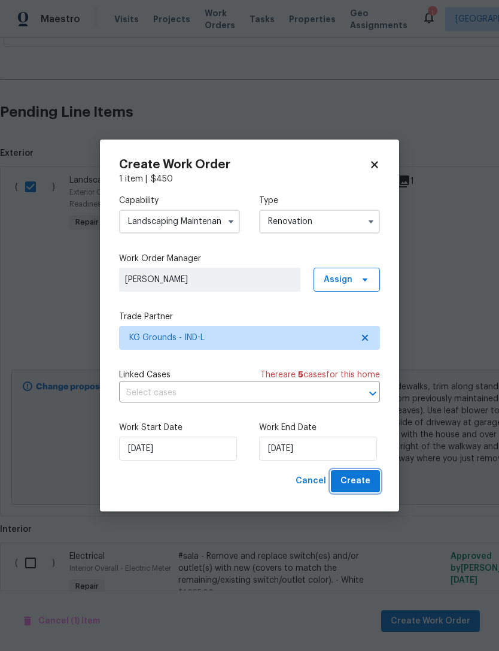
click at [370, 481] on span "Create" at bounding box center [356, 481] width 30 height 15
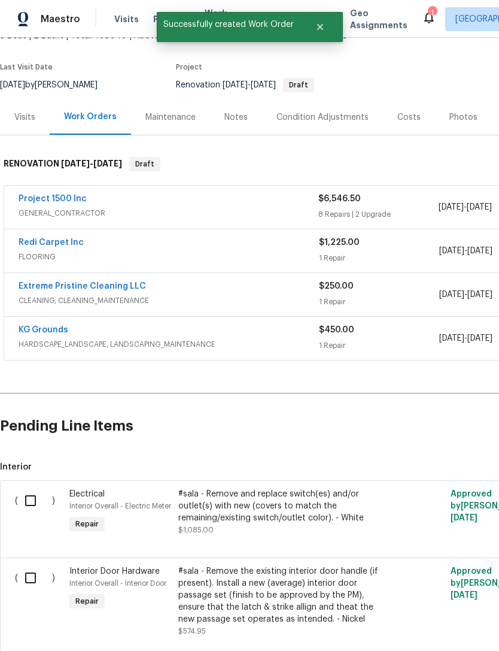
scroll to position [82, 0]
click at [43, 238] on link "Redi Carpet Inc" at bounding box center [51, 242] width 65 height 8
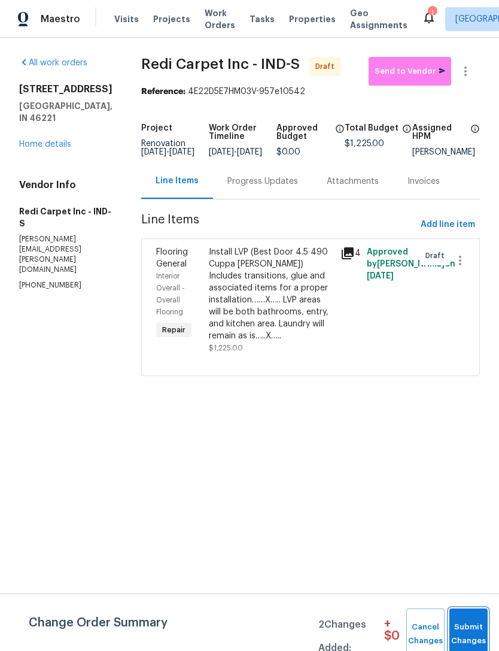
click at [474, 626] on span "Submit Changes" at bounding box center [469, 634] width 26 height 28
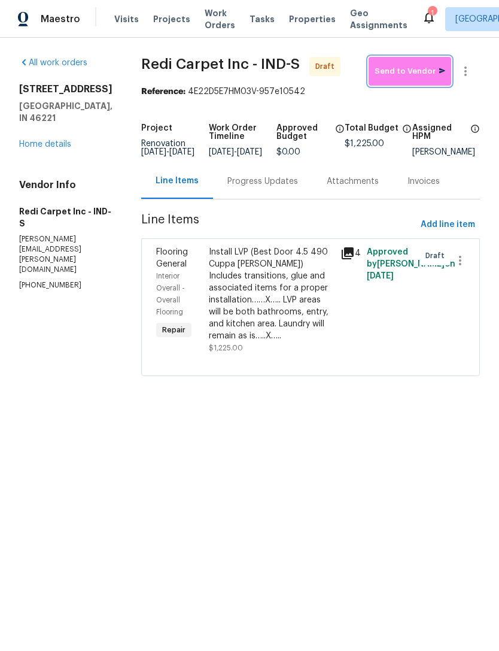
click at [409, 70] on span "Send to Vendor" at bounding box center [410, 72] width 71 height 14
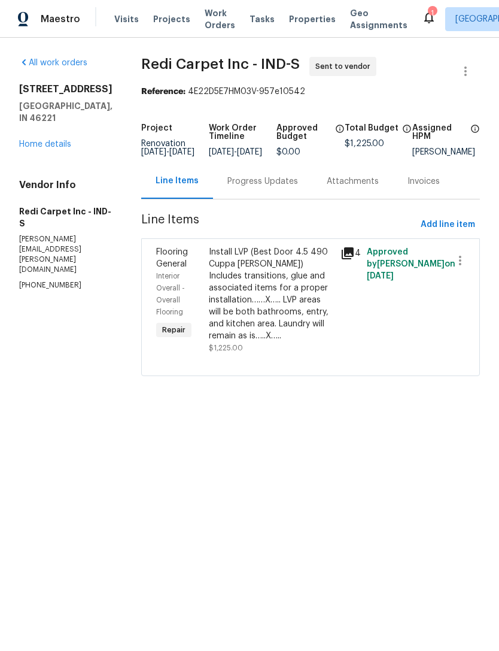
click at [254, 187] on div "Progress Updates" at bounding box center [262, 181] width 71 height 12
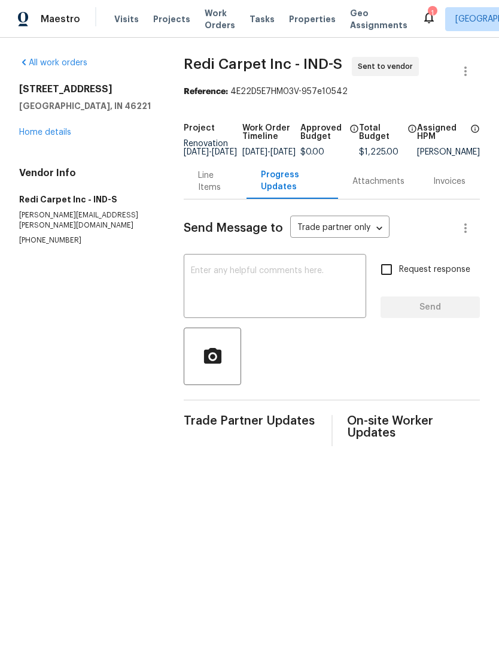
click at [194, 273] on div "x ​" at bounding box center [275, 287] width 183 height 61
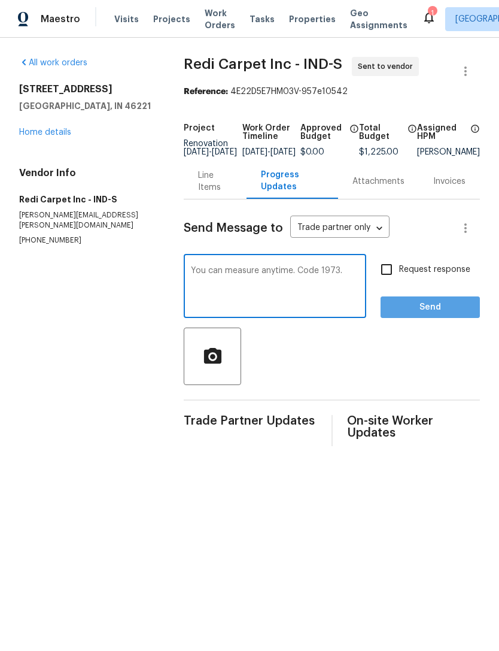
type textarea "You can measure anytime. Code 1973."
click at [445, 315] on span "Send" at bounding box center [430, 307] width 80 height 15
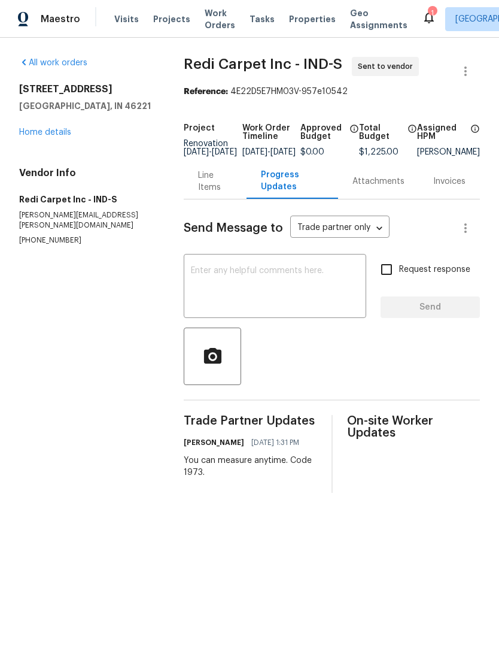
click at [44, 135] on link "Home details" at bounding box center [45, 132] width 52 height 8
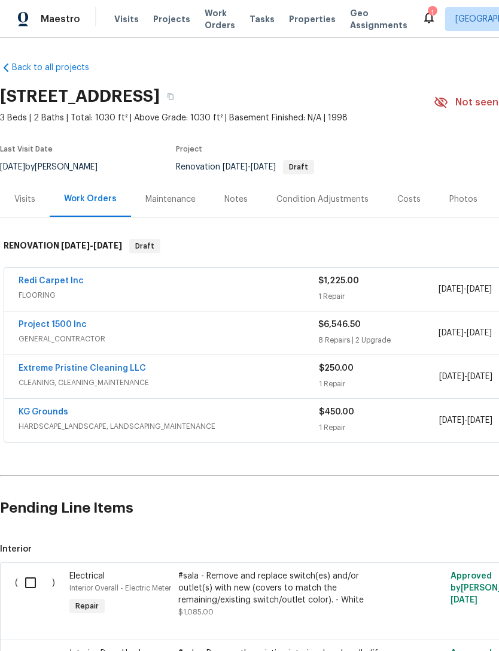
click at [48, 323] on link "Project 1500 Inc" at bounding box center [53, 324] width 68 height 8
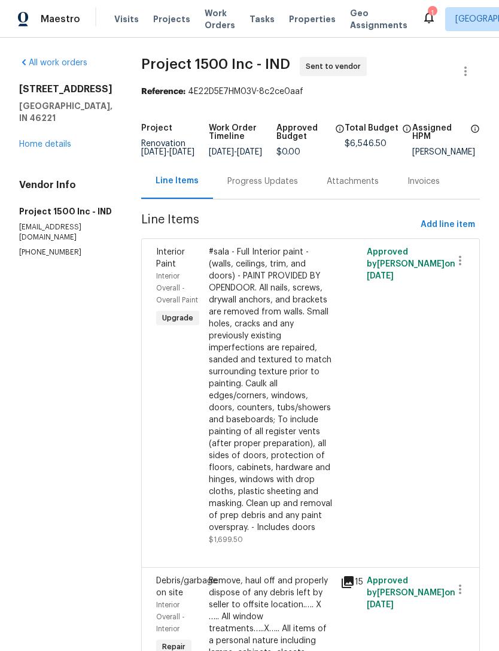
click at [260, 187] on div "Progress Updates" at bounding box center [262, 181] width 71 height 12
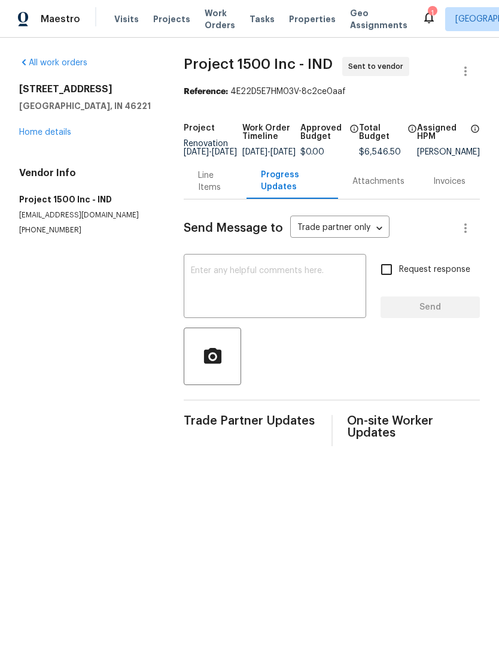
click at [193, 278] on textarea at bounding box center [275, 287] width 168 height 42
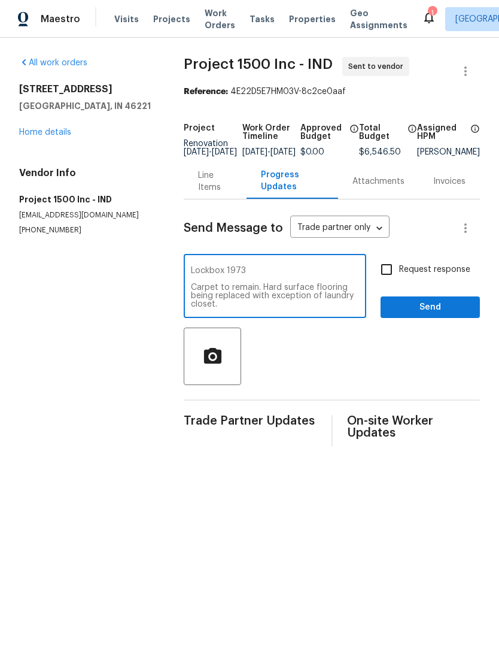
type textarea "Lockbox 1973 Carpet to remain. Hard surface flooring being replaced with except…"
click at [442, 315] on span "Send" at bounding box center [430, 307] width 80 height 15
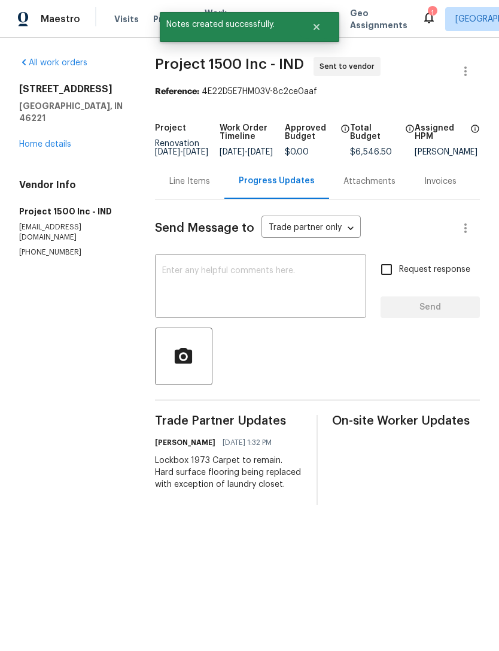
click at [40, 140] on link "Home details" at bounding box center [45, 144] width 52 height 8
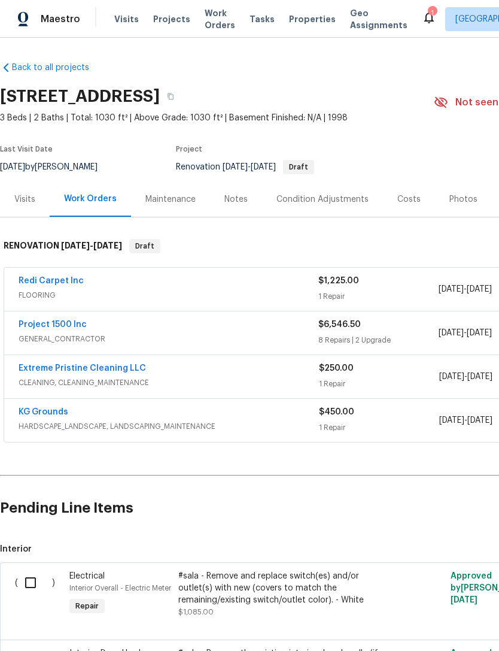
click at [96, 371] on link "Extreme Pristine Cleaning LLC" at bounding box center [83, 368] width 128 height 8
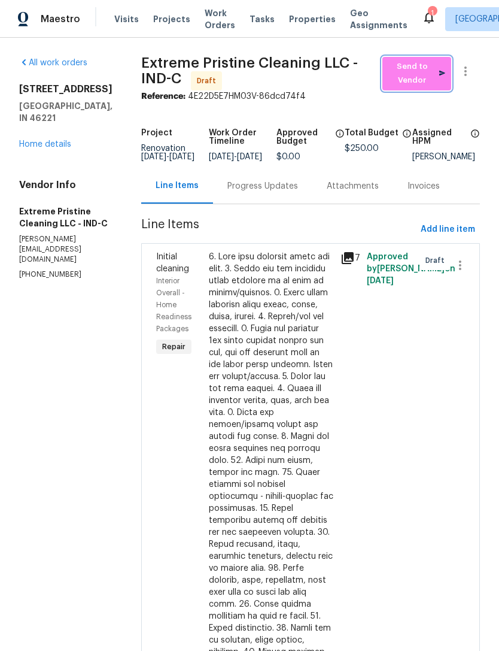
click at [423, 74] on span "Send to Vendor" at bounding box center [417, 74] width 57 height 28
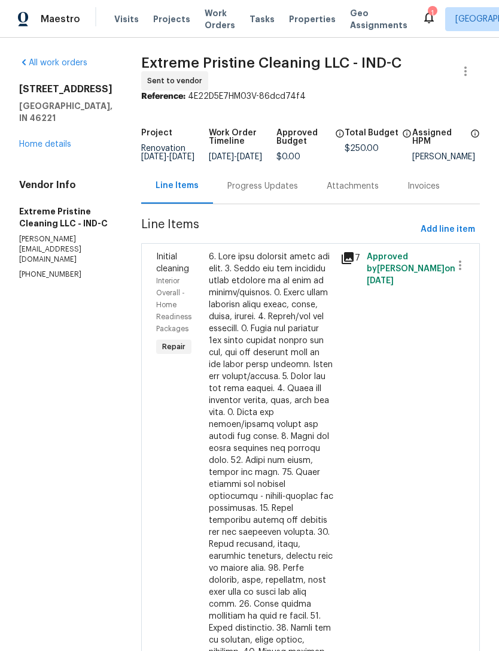
click at [35, 140] on link "Home details" at bounding box center [45, 144] width 52 height 8
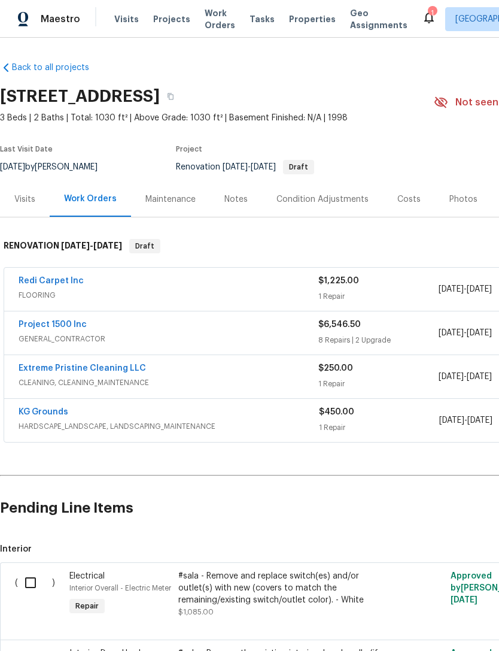
click at [87, 368] on link "Extreme Pristine Cleaning LLC" at bounding box center [83, 368] width 128 height 8
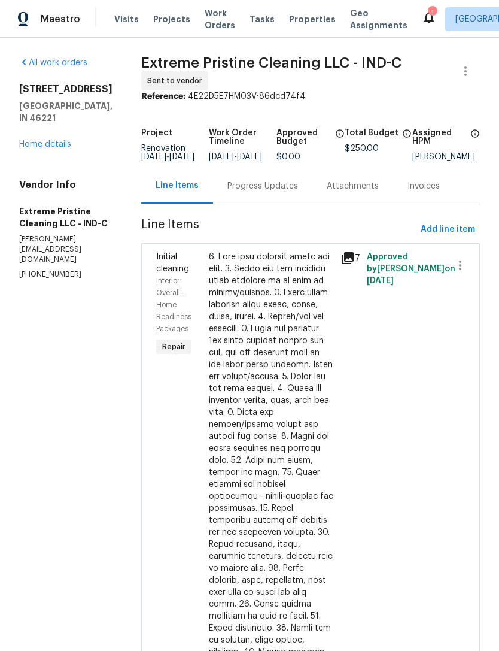
click at [24, 140] on link "Home details" at bounding box center [45, 144] width 52 height 8
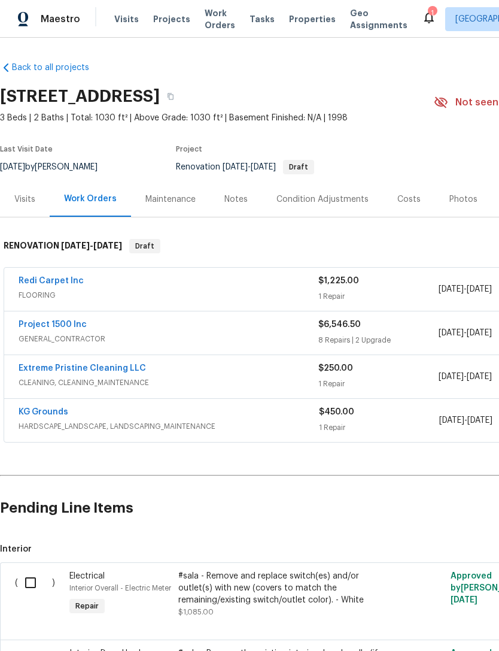
click at [88, 365] on link "Extreme Pristine Cleaning LLC" at bounding box center [83, 368] width 128 height 8
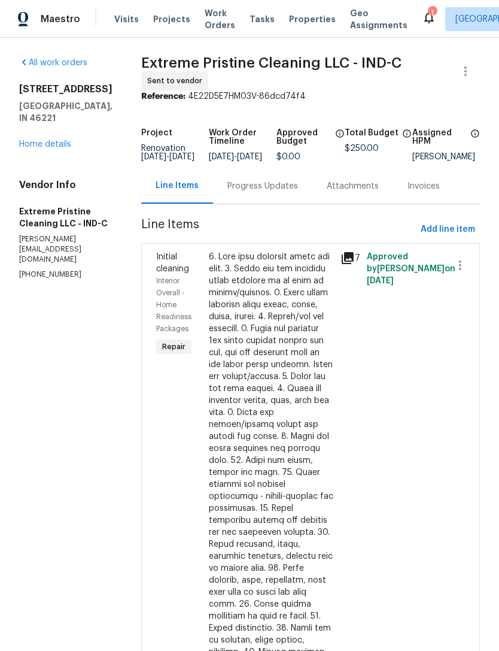
click at [32, 140] on link "Home details" at bounding box center [45, 144] width 52 height 8
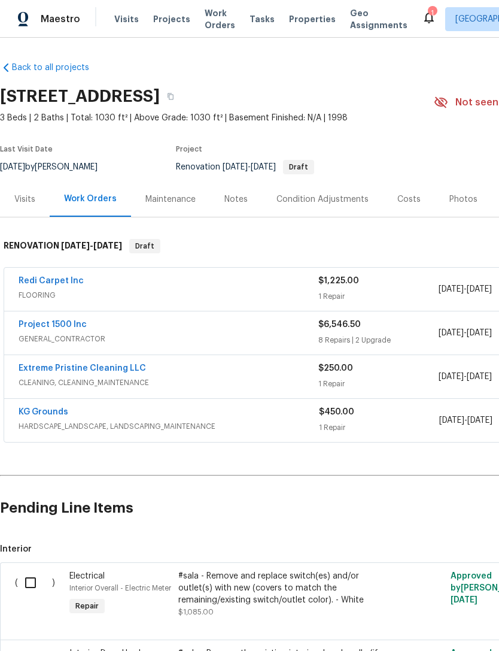
click at [57, 326] on link "Project 1500 Inc" at bounding box center [53, 324] width 68 height 8
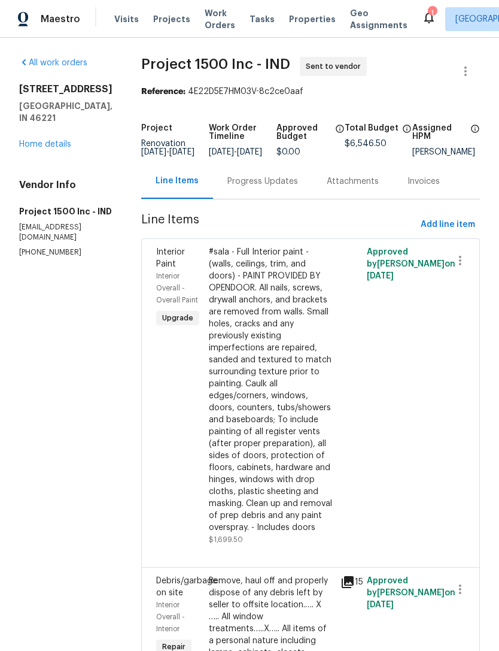
click at [32, 140] on link "Home details" at bounding box center [45, 144] width 52 height 8
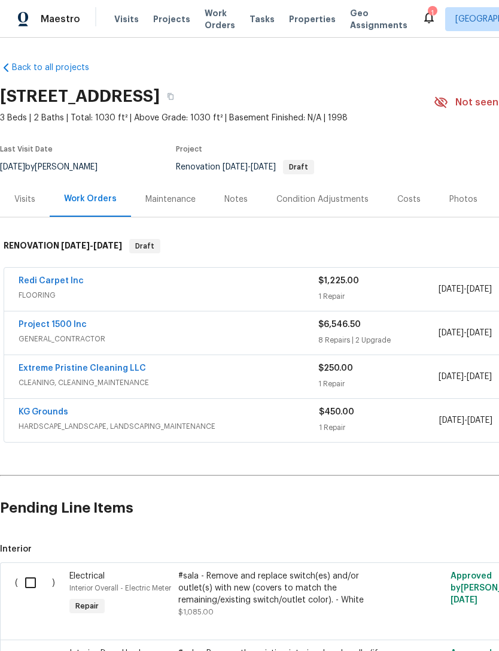
click at [41, 283] on link "Redi Carpet Inc" at bounding box center [51, 281] width 65 height 8
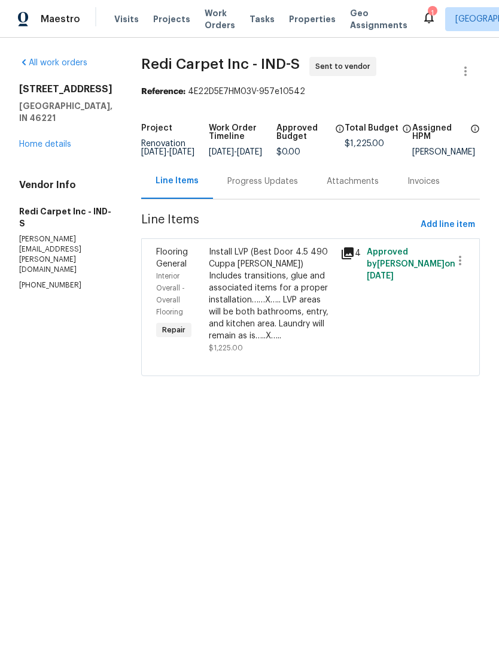
click at [281, 409] on html "Maestro Visits Projects Work Orders Tasks Properties Geo Assignments 1 Indianap…" at bounding box center [249, 204] width 499 height 409
click at [125, 22] on span "Visits" at bounding box center [126, 19] width 25 height 12
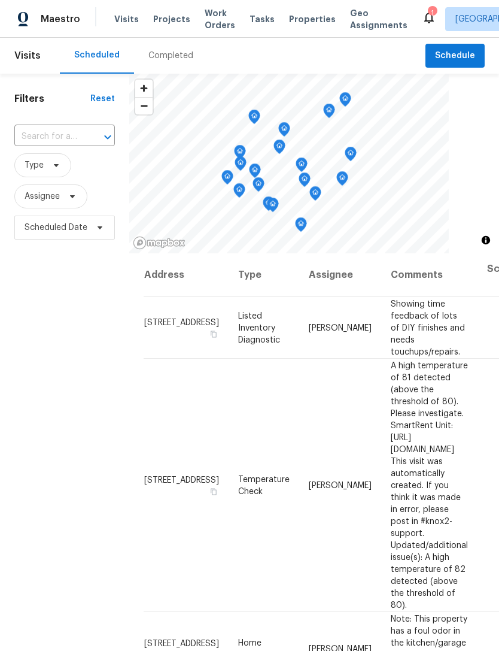
click at [31, 138] on input "text" at bounding box center [47, 137] width 67 height 19
type input "8945"
click at [35, 174] on li "8945 Poppy Ln, Indianapolis, IN 46231" at bounding box center [64, 164] width 100 height 20
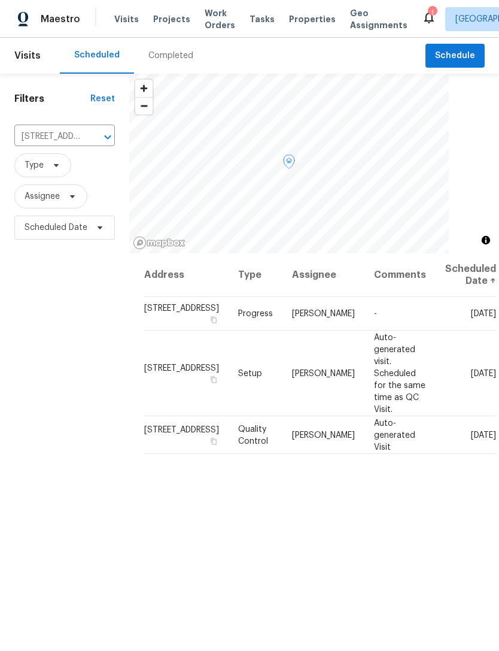
click at [0, 0] on div at bounding box center [0, 0] width 0 height 0
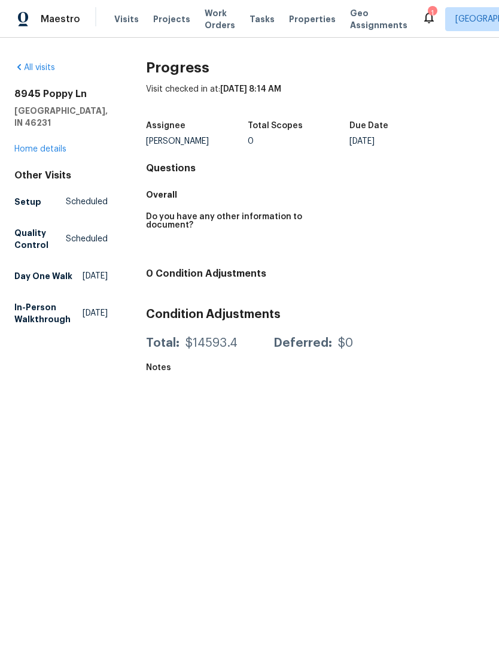
click at [125, 22] on span "Visits" at bounding box center [126, 19] width 25 height 12
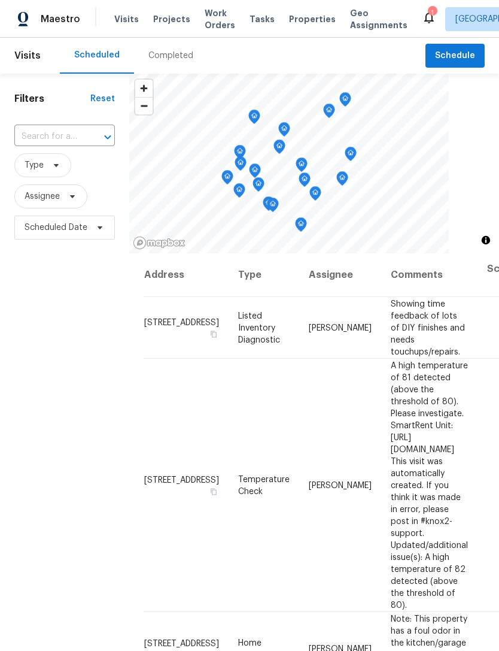
click at [41, 142] on input "text" at bounding box center [47, 137] width 67 height 19
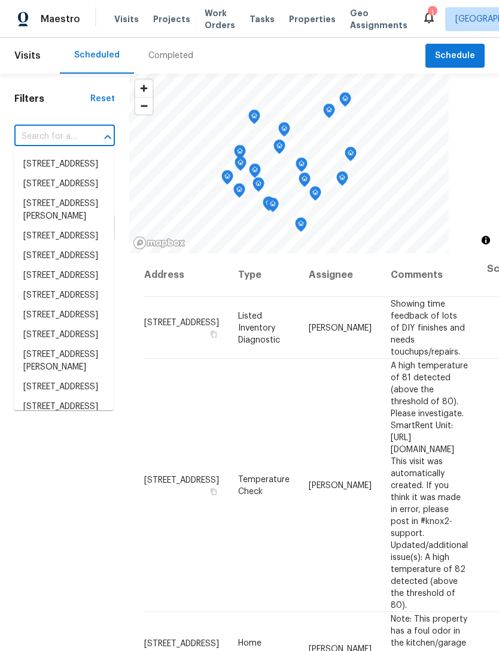
type input "9"
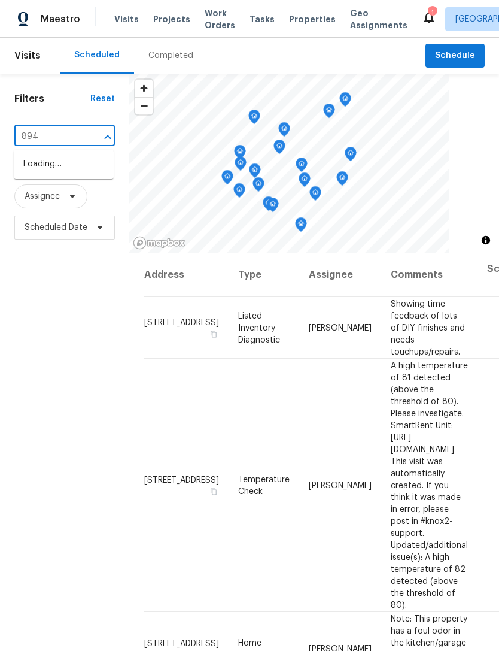
type input "8945"
click at [44, 172] on li "8945 Poppy Ln, Indianapolis, IN 46231" at bounding box center [64, 164] width 100 height 20
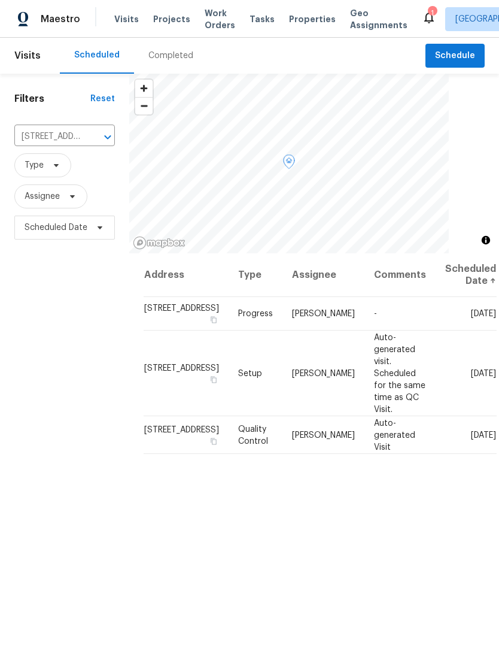
click at [0, 0] on span at bounding box center [0, 0] width 0 height 0
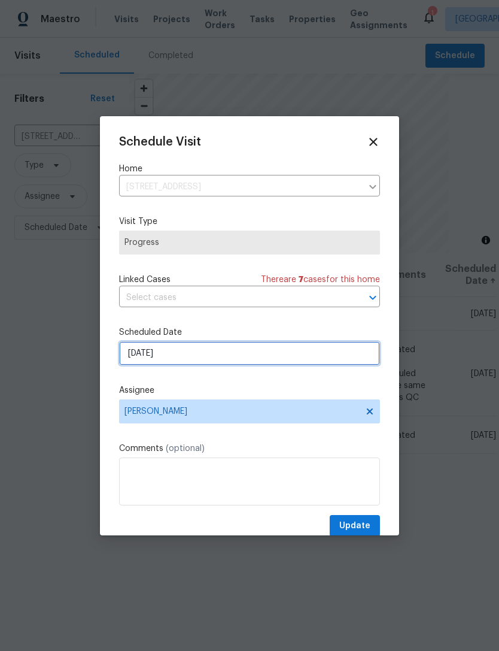
click at [134, 360] on input "[DATE]" at bounding box center [249, 353] width 261 height 24
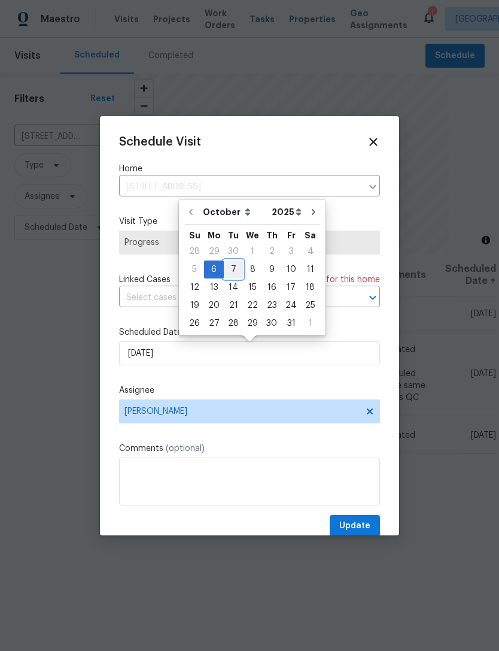
click at [230, 269] on div "7" at bounding box center [233, 269] width 19 height 17
type input "[DATE]"
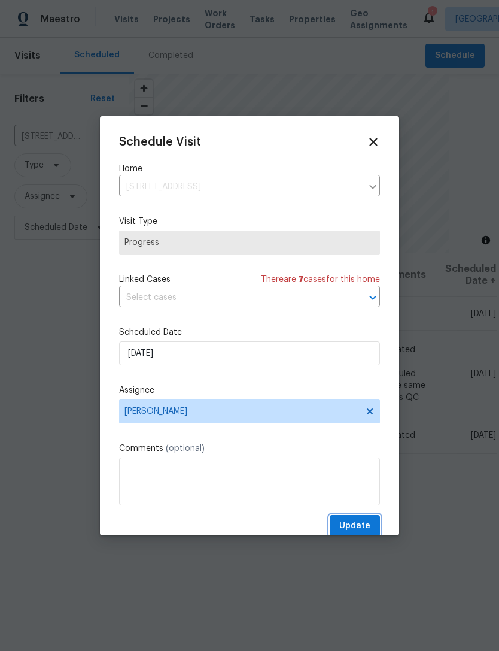
click at [371, 520] on button "Update" at bounding box center [355, 526] width 50 height 22
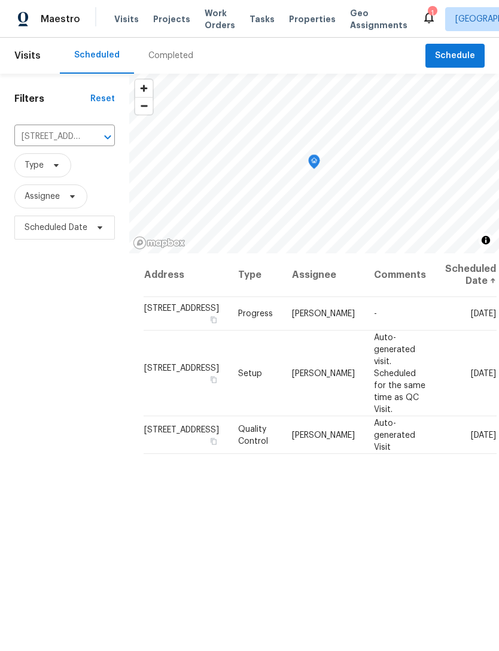
click at [124, 21] on span "Visits" at bounding box center [126, 19] width 25 height 12
click at [94, 140] on icon "Clear" at bounding box center [92, 136] width 7 height 7
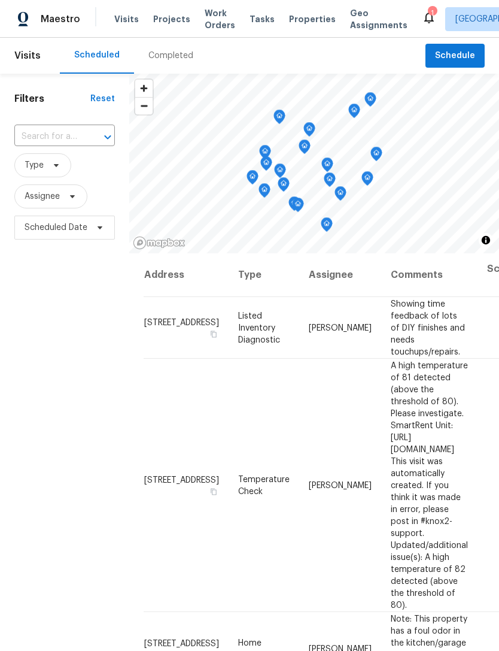
click at [44, 140] on input "text" at bounding box center [47, 137] width 67 height 19
type input "5632 fair"
click at [44, 174] on li "5632 Fair Ridge Pl, Indianapolis, IN 46221" at bounding box center [64, 164] width 100 height 20
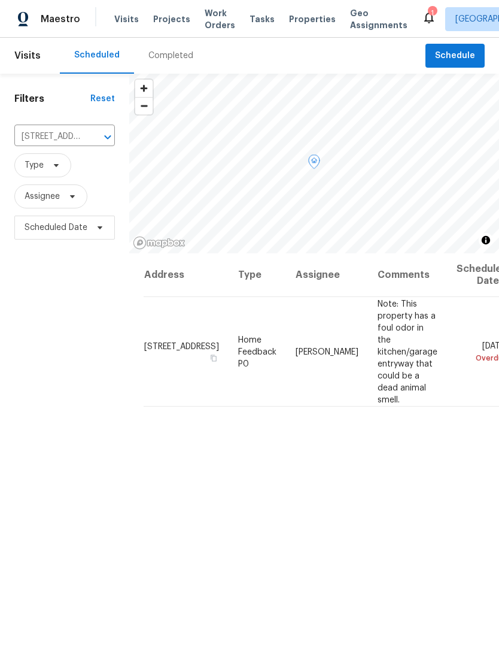
click at [0, 0] on icon at bounding box center [0, 0] width 0 height 0
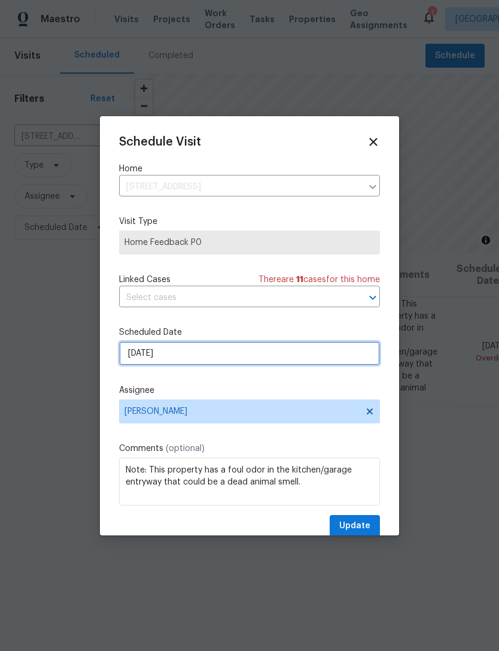
click at [134, 360] on input "10/5/2025" at bounding box center [249, 353] width 261 height 24
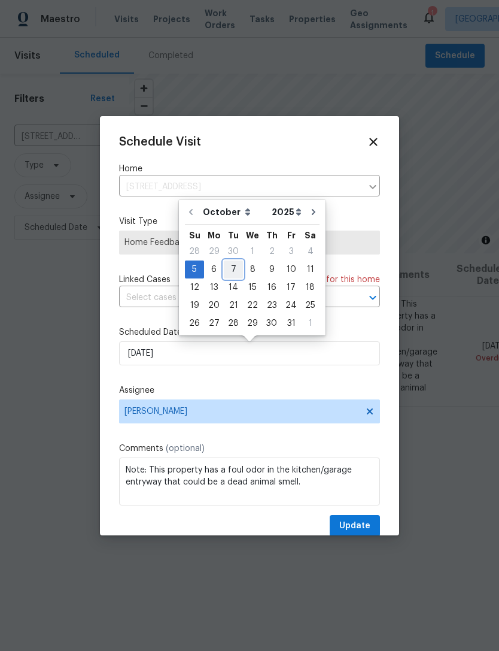
click at [232, 265] on div "7" at bounding box center [233, 269] width 19 height 17
type input "[DATE]"
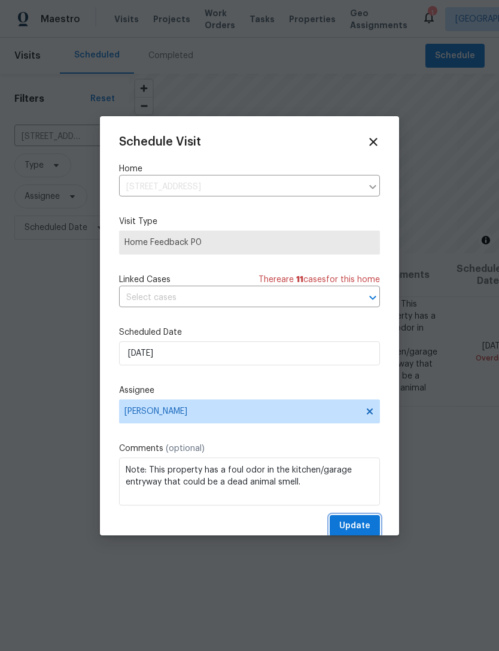
click at [379, 523] on button "Update" at bounding box center [355, 526] width 50 height 22
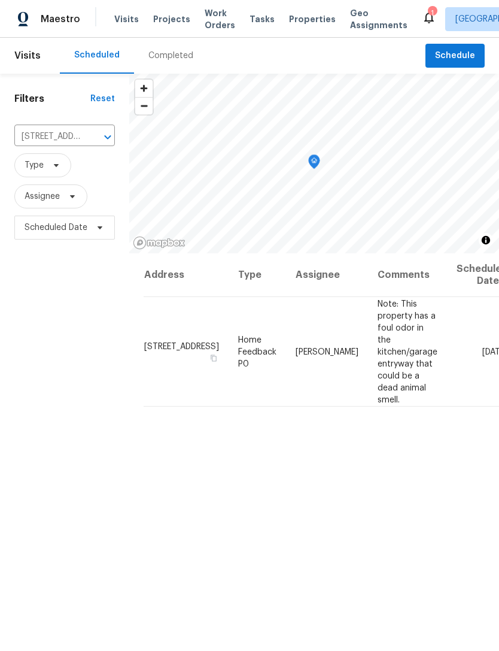
click at [87, 140] on icon "Clear" at bounding box center [92, 137] width 12 height 12
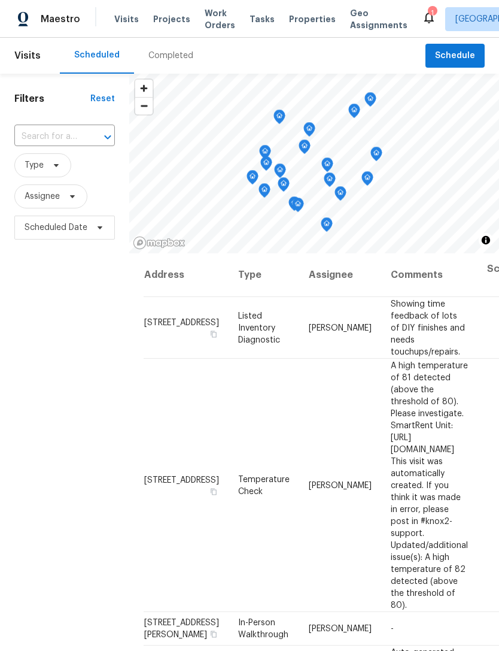
click at [38, 135] on input "text" at bounding box center [47, 137] width 67 height 19
type input "10620"
click at [43, 174] on li "10620 Colonial Ct, Indianapolis, IN 46234" at bounding box center [64, 164] width 100 height 20
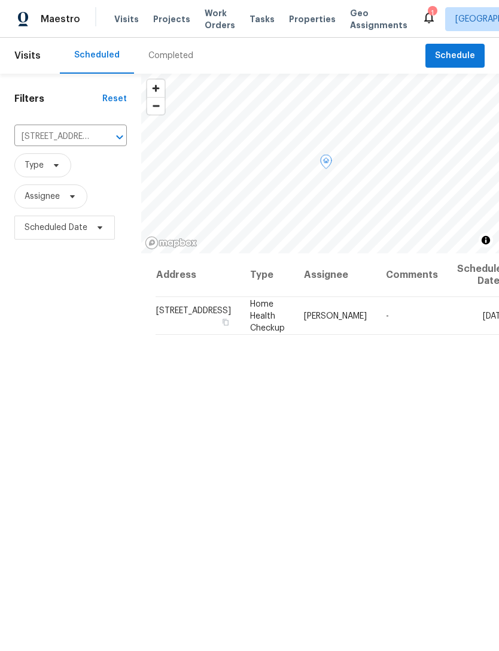
click at [0, 0] on span at bounding box center [0, 0] width 0 height 0
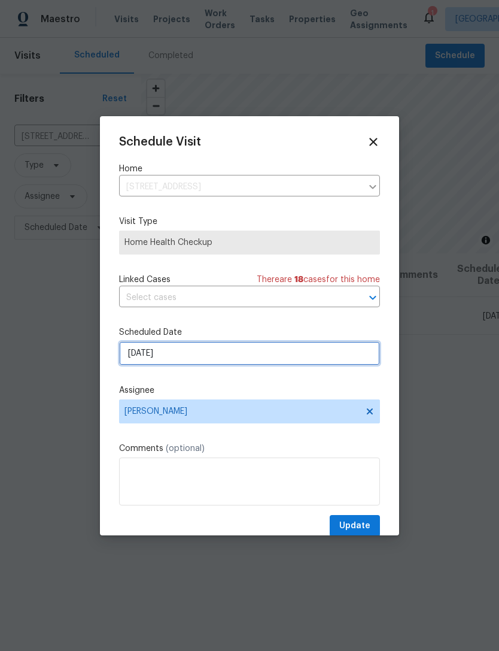
click at [133, 358] on input "[DATE]" at bounding box center [249, 353] width 261 height 24
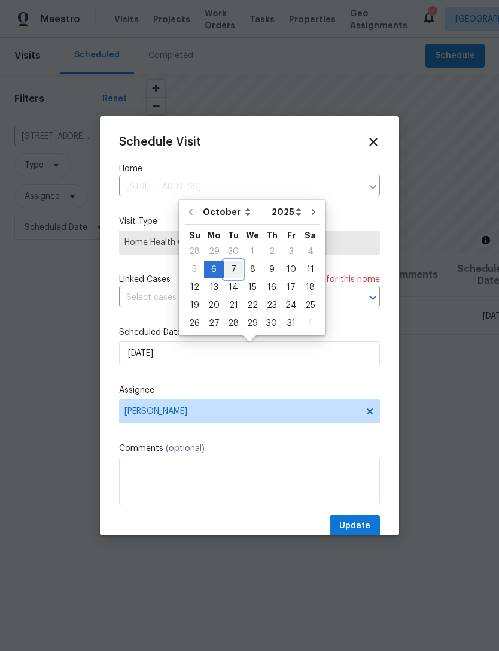
click at [233, 271] on div "7" at bounding box center [233, 269] width 19 height 17
type input "[DATE]"
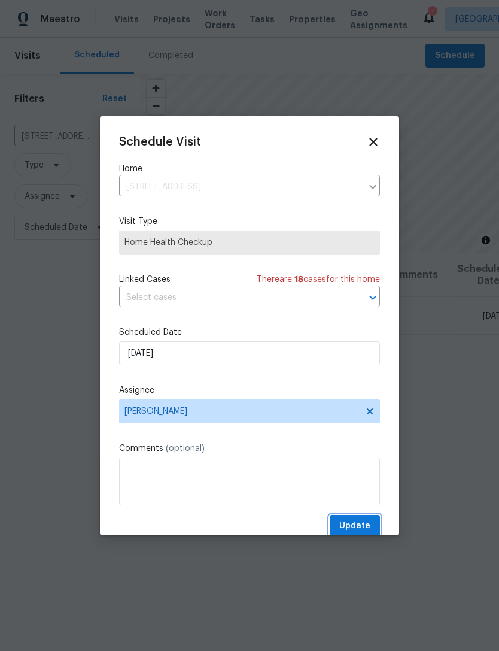
click at [375, 529] on button "Update" at bounding box center [355, 526] width 50 height 22
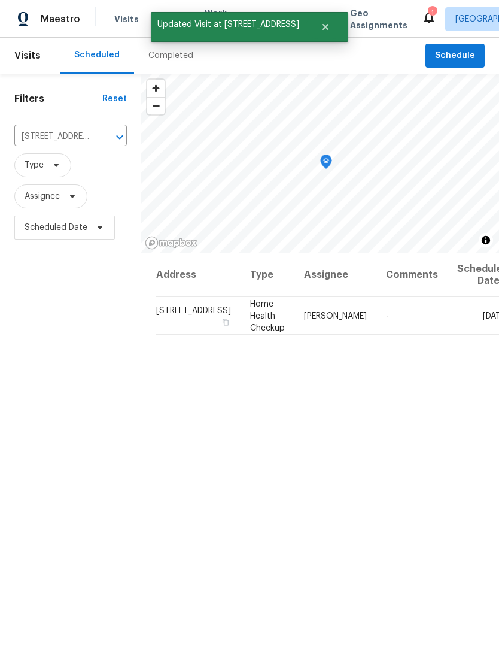
click at [101, 139] on icon "Clear" at bounding box center [104, 136] width 7 height 7
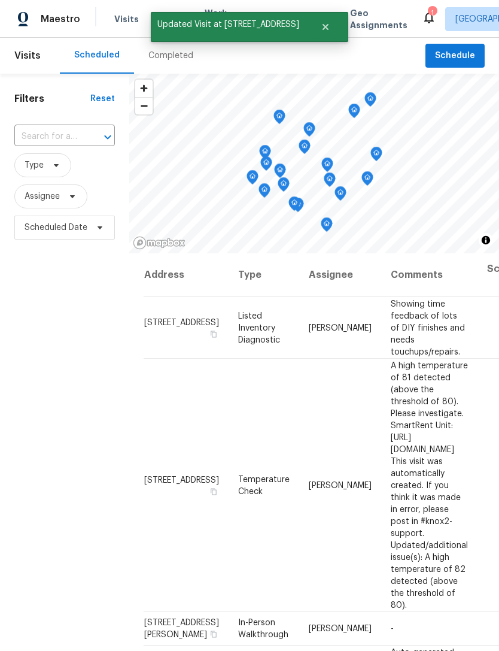
click at [37, 140] on input "text" at bounding box center [47, 137] width 67 height 19
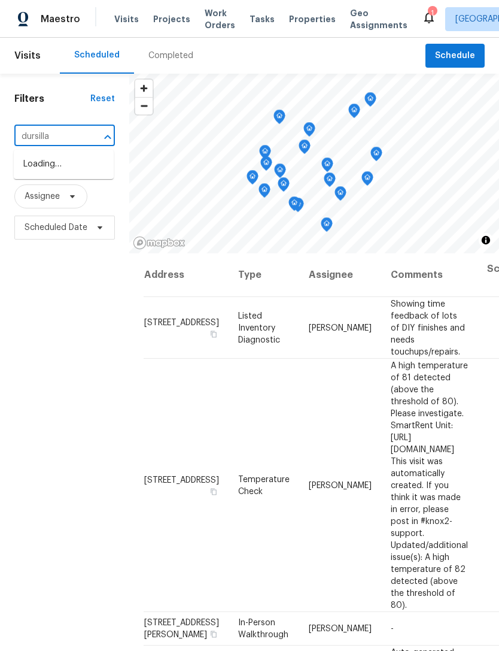
type input "dursillas"
click at [37, 173] on li "2859 Dursillas Dr, Plainfield, IN 46168" at bounding box center [64, 170] width 100 height 32
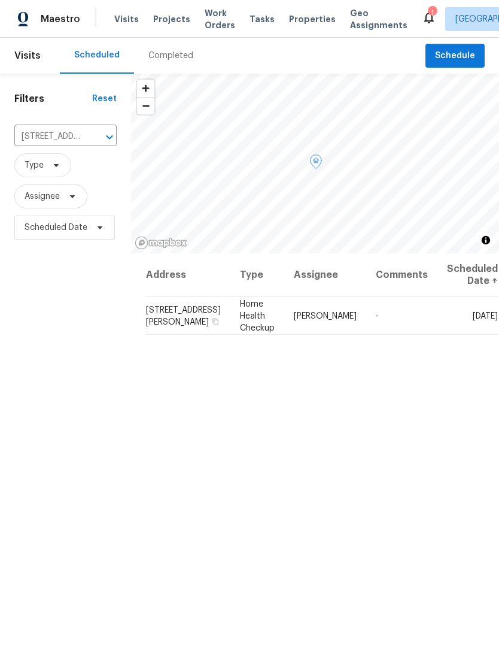
click at [0, 0] on icon at bounding box center [0, 0] width 0 height 0
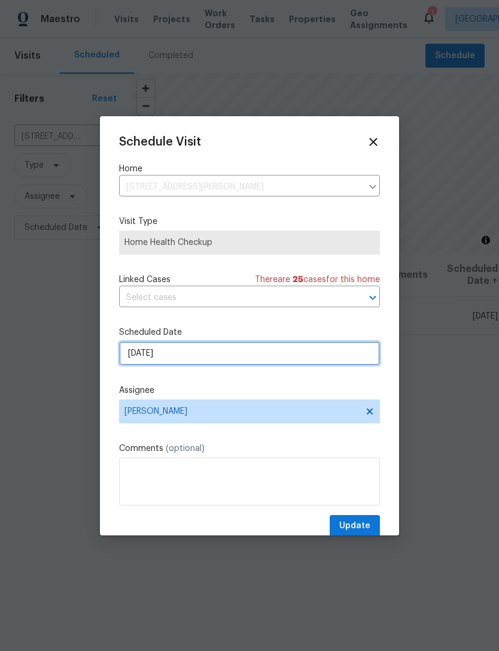
click at [134, 353] on input "[DATE]" at bounding box center [249, 353] width 261 height 24
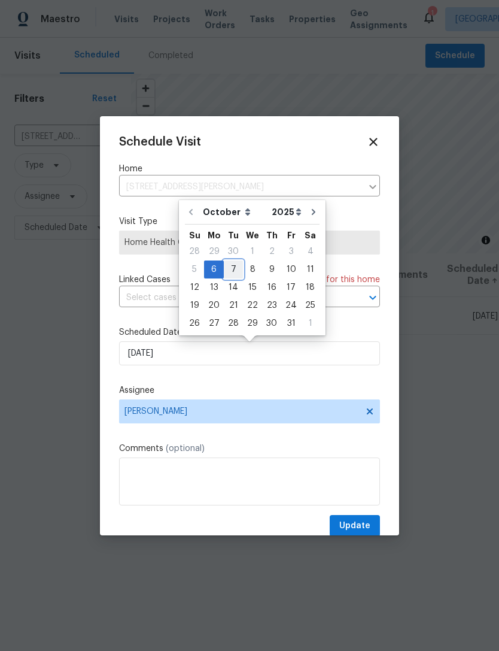
click at [233, 272] on div "7" at bounding box center [233, 269] width 19 height 17
type input "[DATE]"
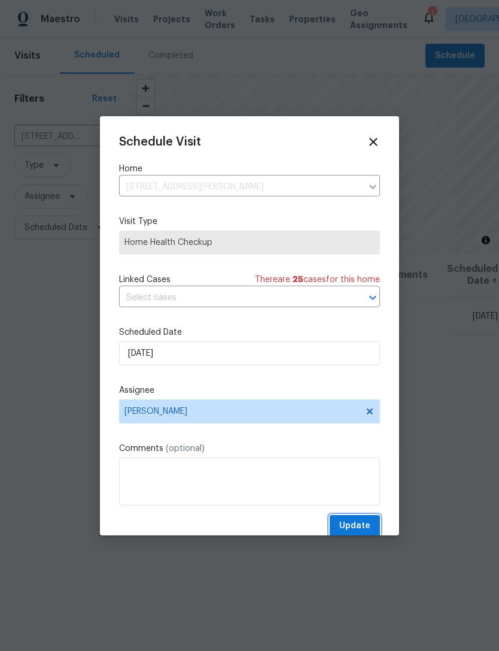
click at [371, 524] on button "Update" at bounding box center [355, 526] width 50 height 22
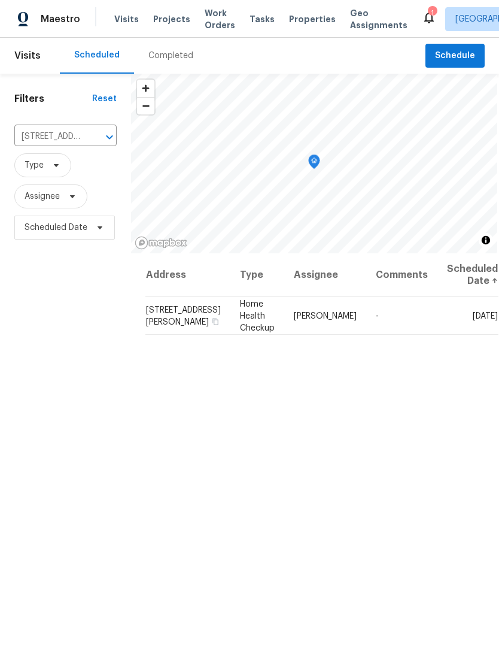
click at [96, 136] on icon "Clear" at bounding box center [93, 136] width 7 height 7
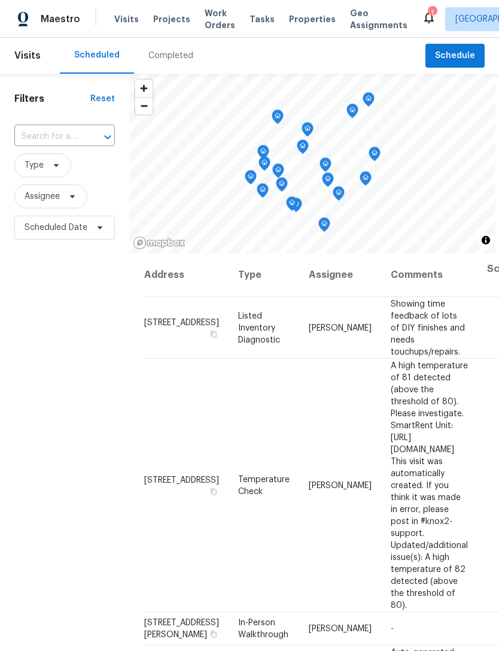
click at [38, 135] on input "text" at bounding box center [47, 137] width 67 height 19
type input "3731"
click at [47, 170] on li "3731 Owster Ln, Indianapolis, IN 46237" at bounding box center [64, 164] width 100 height 20
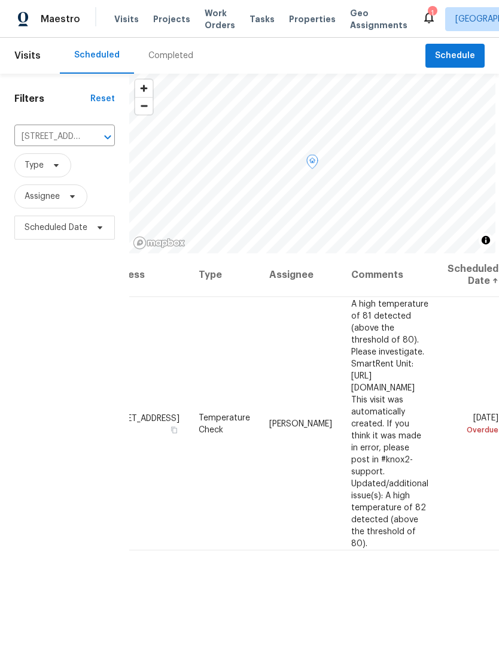
scroll to position [0, 104]
click at [0, 0] on span at bounding box center [0, 0] width 0 height 0
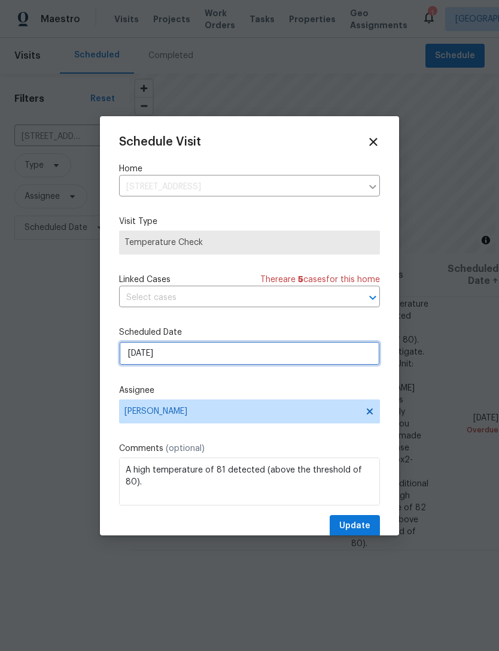
click at [135, 362] on input "[DATE]" at bounding box center [249, 353] width 261 height 24
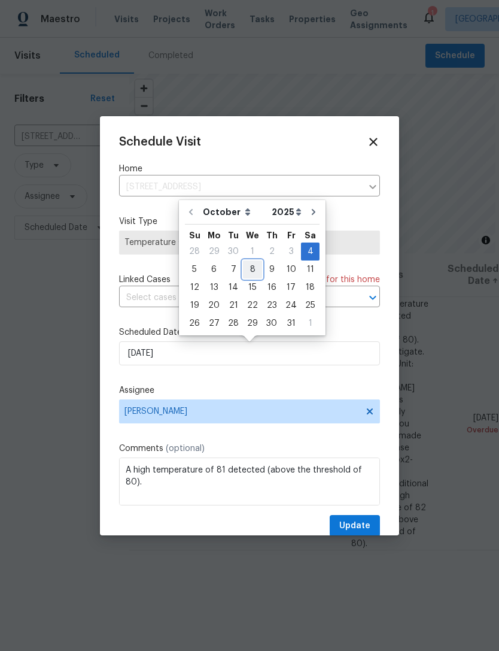
click at [252, 268] on div "8" at bounding box center [252, 269] width 19 height 17
type input "10/8/2025"
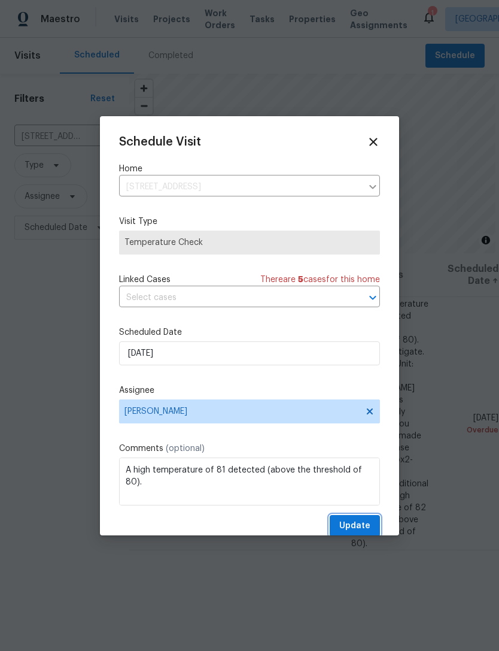
click at [372, 523] on button "Update" at bounding box center [355, 526] width 50 height 22
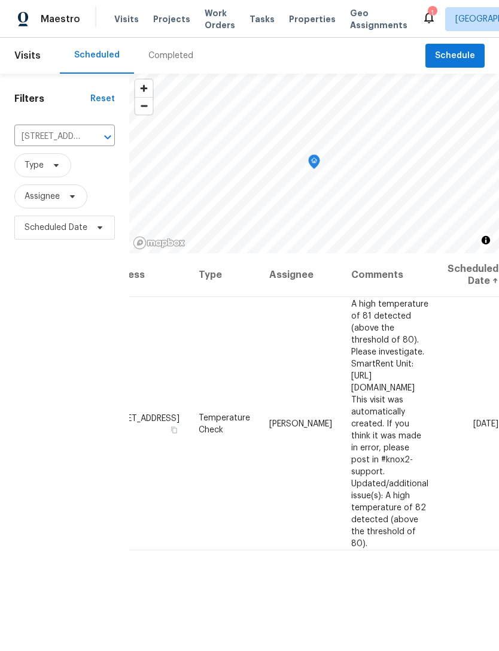
click at [90, 139] on icon "Clear" at bounding box center [92, 136] width 7 height 7
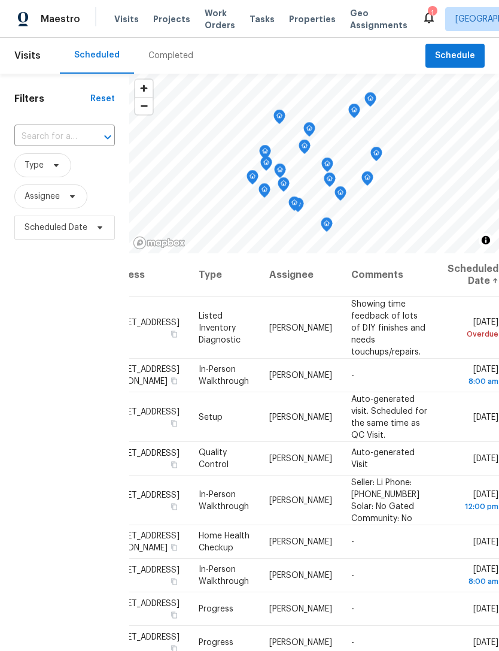
click at [45, 137] on input "text" at bounding box center [47, 137] width 67 height 19
type input "9644"
click at [40, 174] on li "9644 Piper Lake Dr, Indianapolis, IN 46239" at bounding box center [64, 164] width 100 height 20
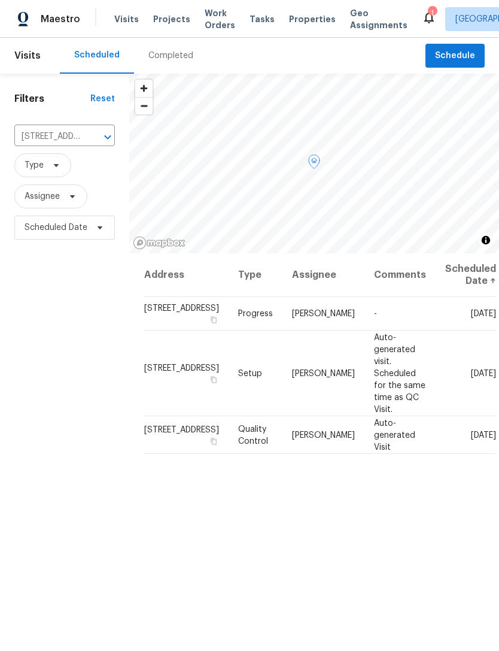
click at [0, 0] on span at bounding box center [0, 0] width 0 height 0
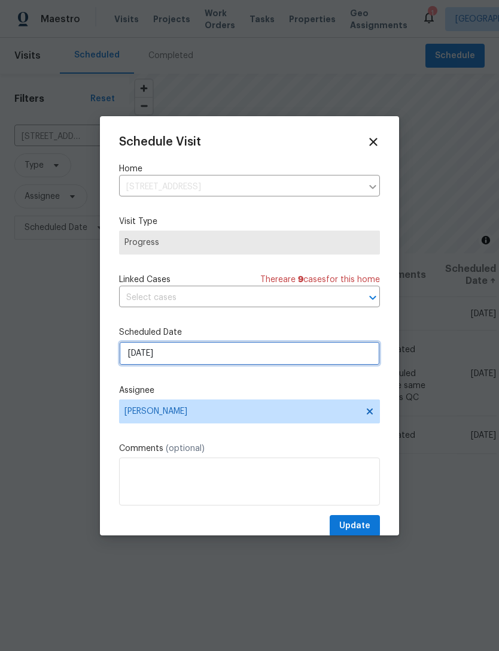
click at [130, 361] on input "[DATE]" at bounding box center [249, 353] width 261 height 24
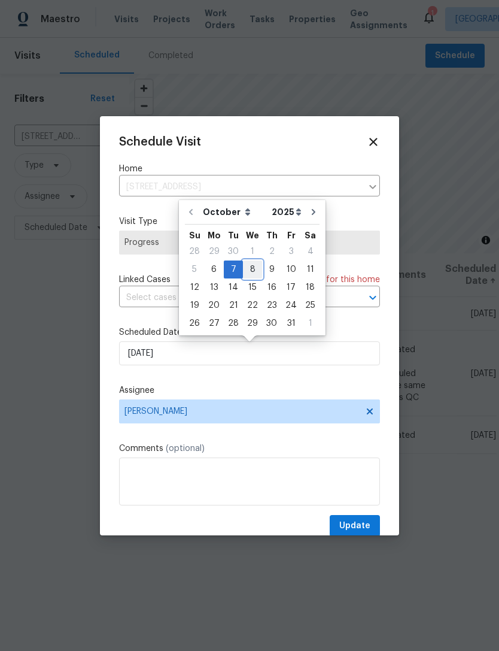
click at [249, 271] on div "8" at bounding box center [252, 269] width 19 height 17
type input "10/8/2025"
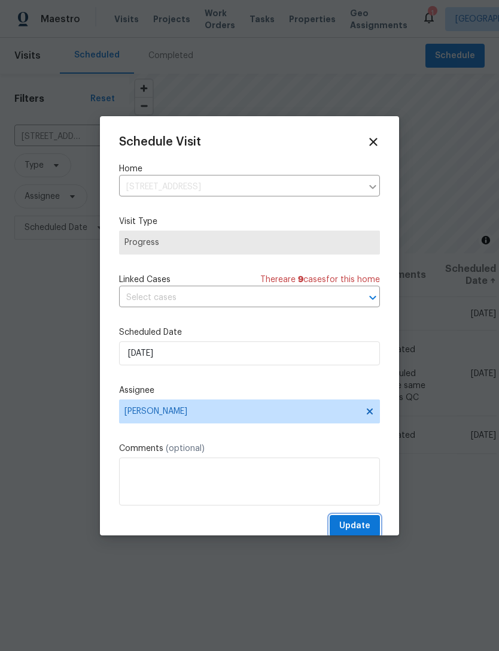
click at [368, 521] on span "Update" at bounding box center [354, 525] width 31 height 15
